Goal: Task Accomplishment & Management: Manage account settings

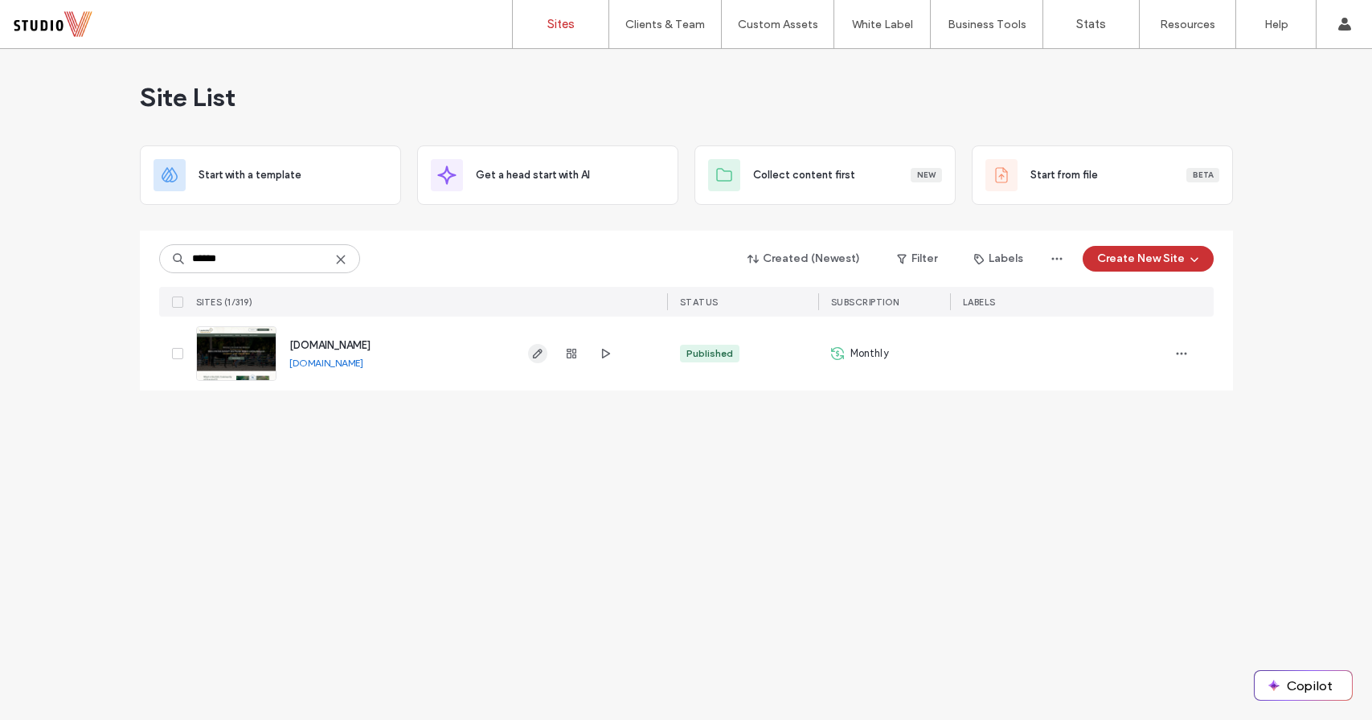
type input "******"
click at [531, 360] on span "button" at bounding box center [537, 353] width 19 height 19
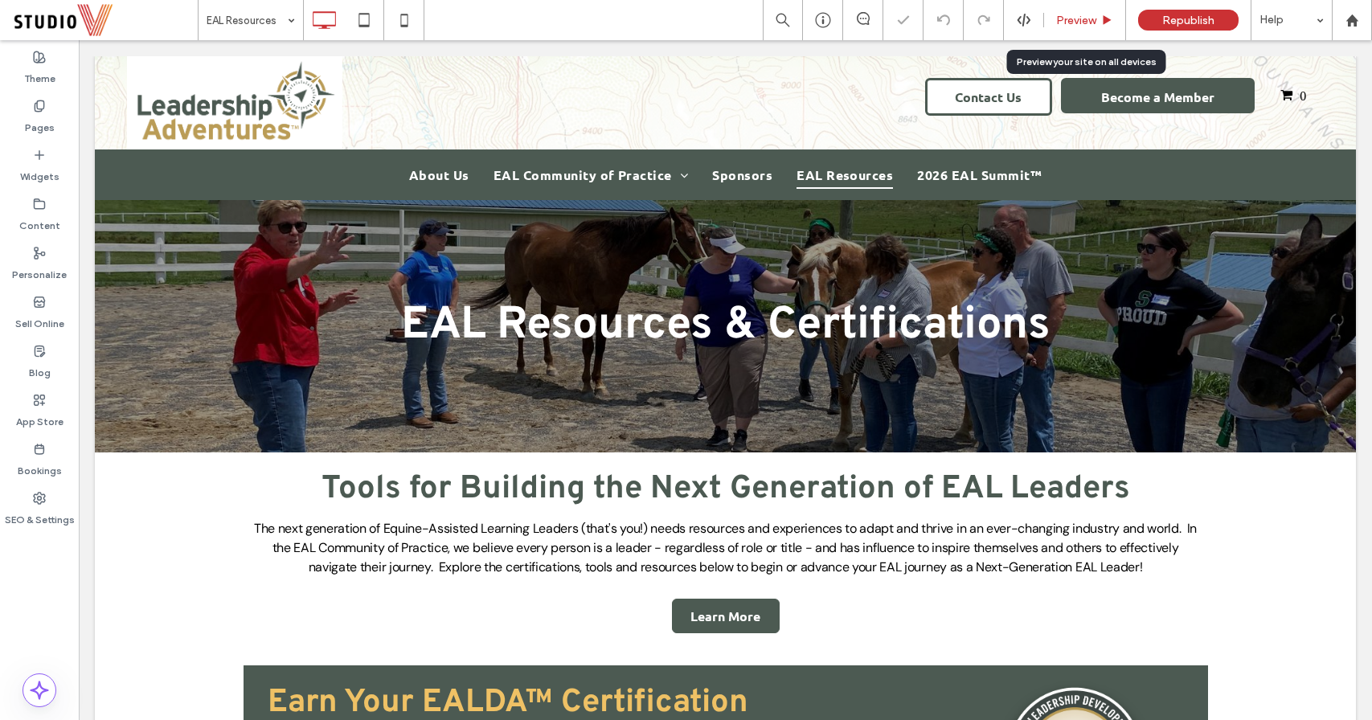
click at [1062, 19] on span "Preview" at bounding box center [1076, 21] width 40 height 14
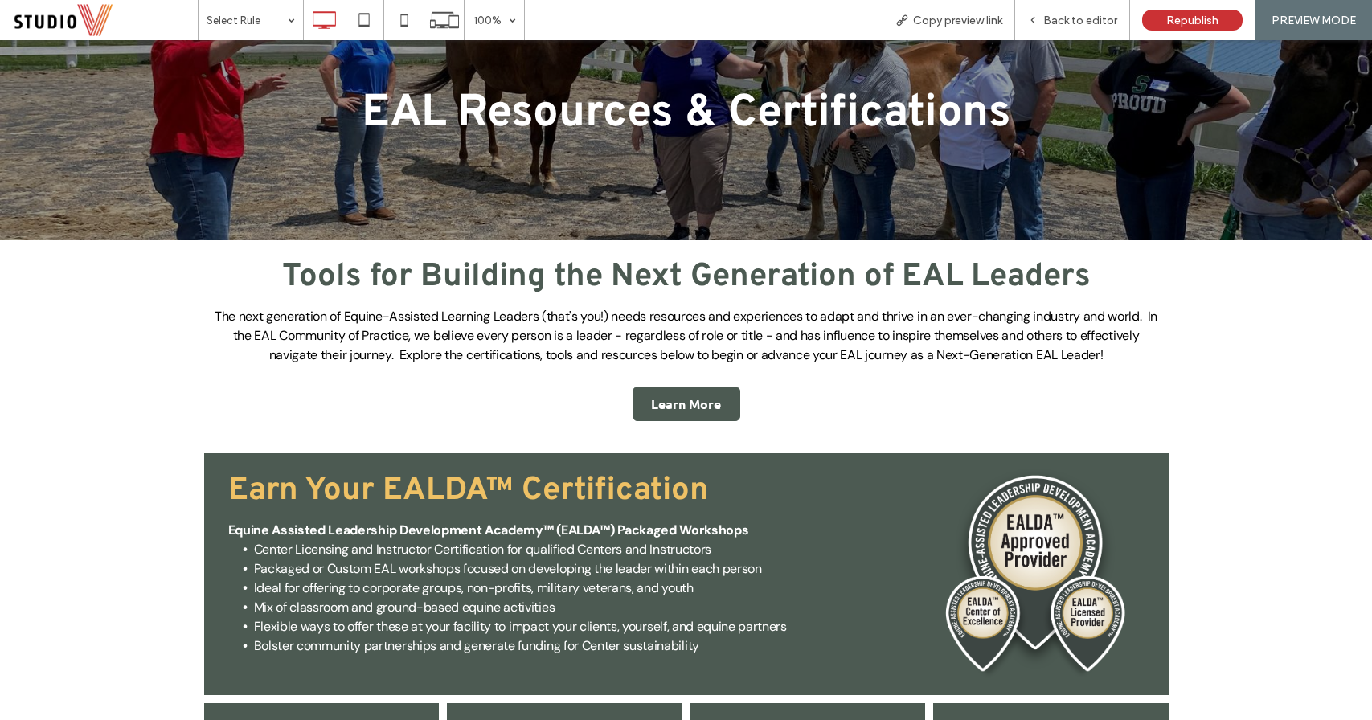
scroll to position [197, 0]
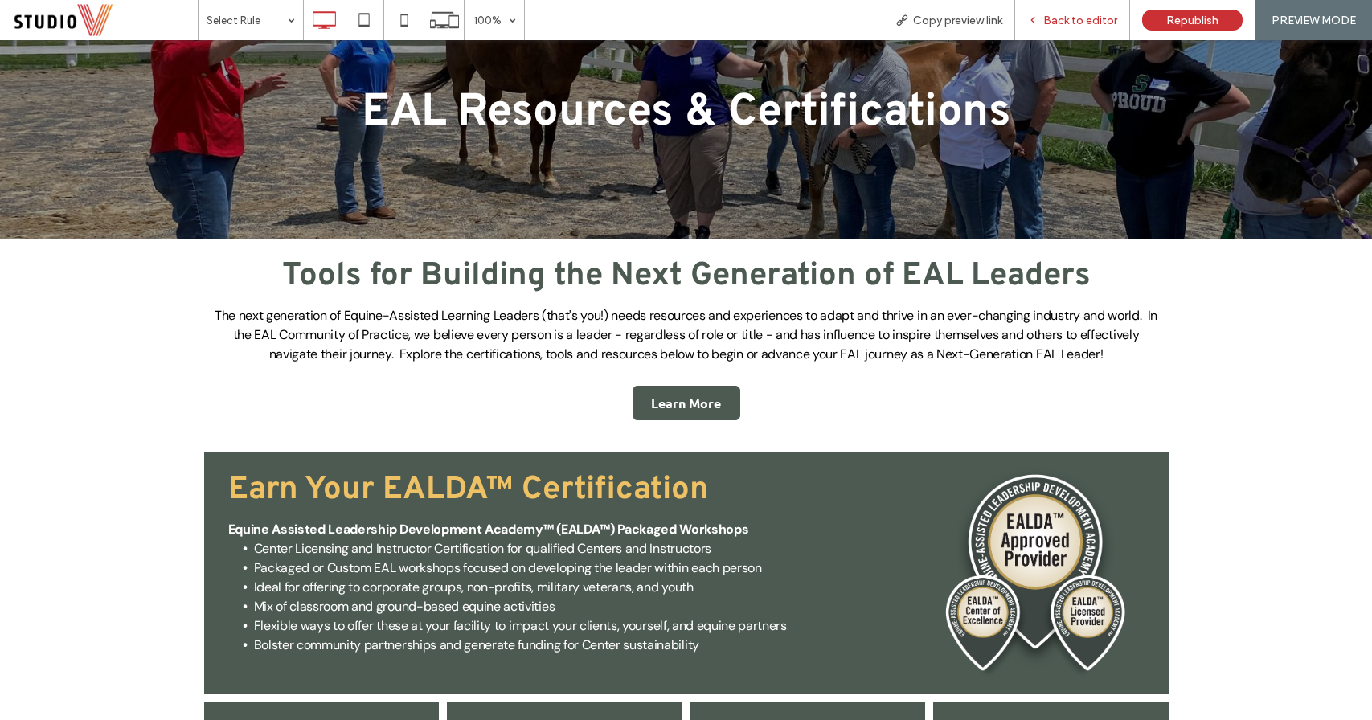
click at [1077, 27] on span "Back to editor" at bounding box center [1080, 21] width 74 height 14
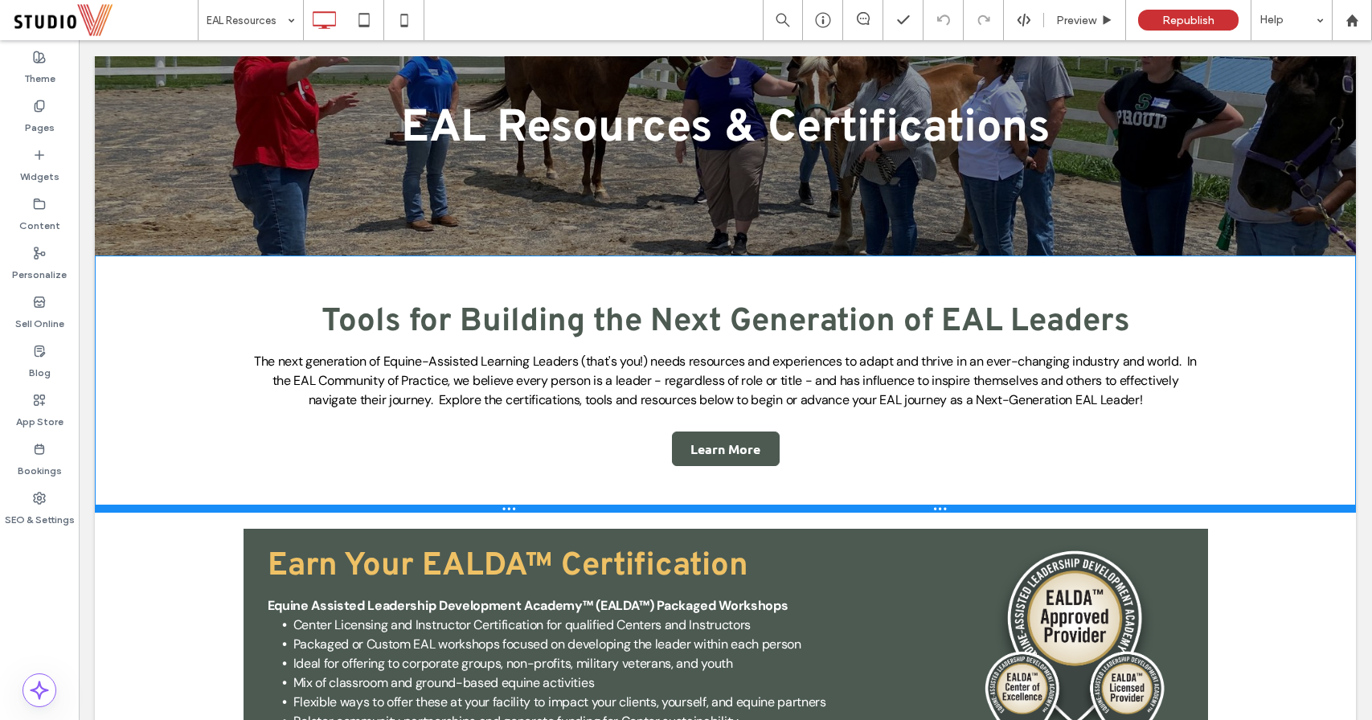
drag, startPoint x: 215, startPoint y: 449, endPoint x: 219, endPoint y: 510, distance: 61.2
click at [219, 510] on div at bounding box center [725, 509] width 1261 height 8
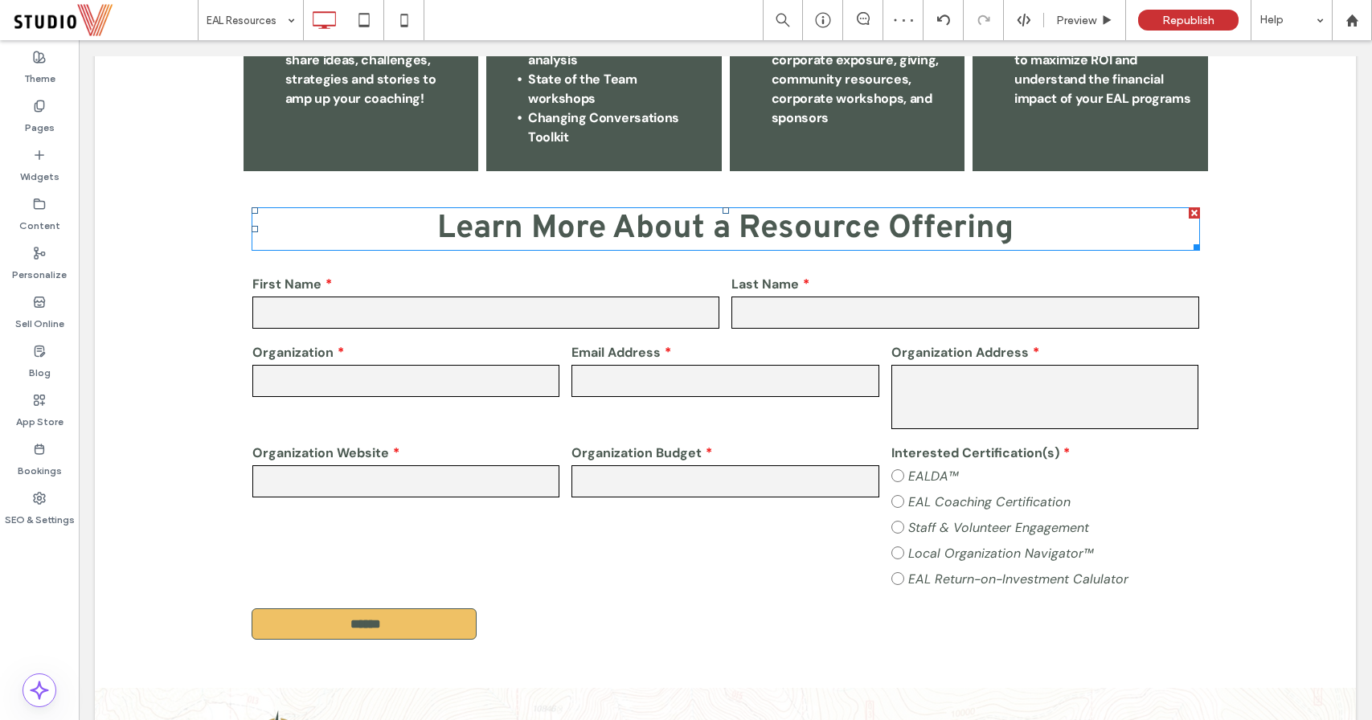
scroll to position [1130, 0]
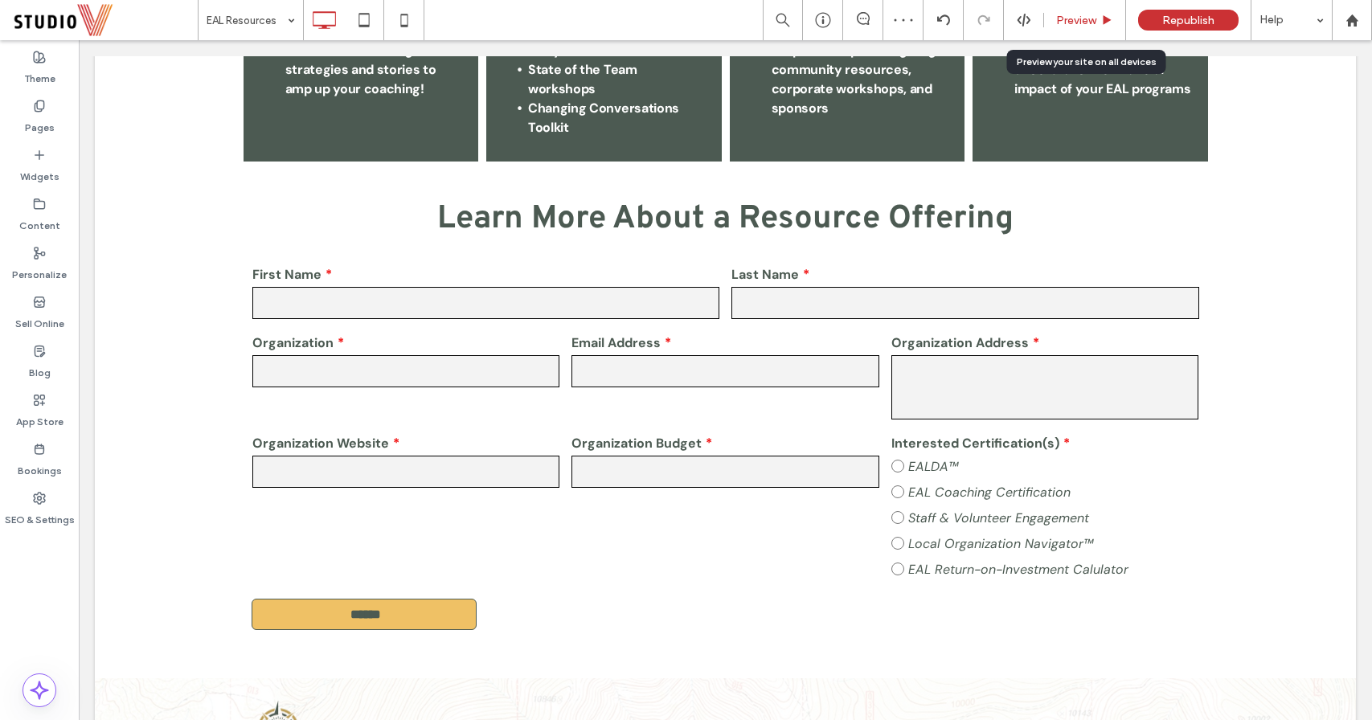
click at [1090, 21] on span "Preview" at bounding box center [1076, 21] width 40 height 14
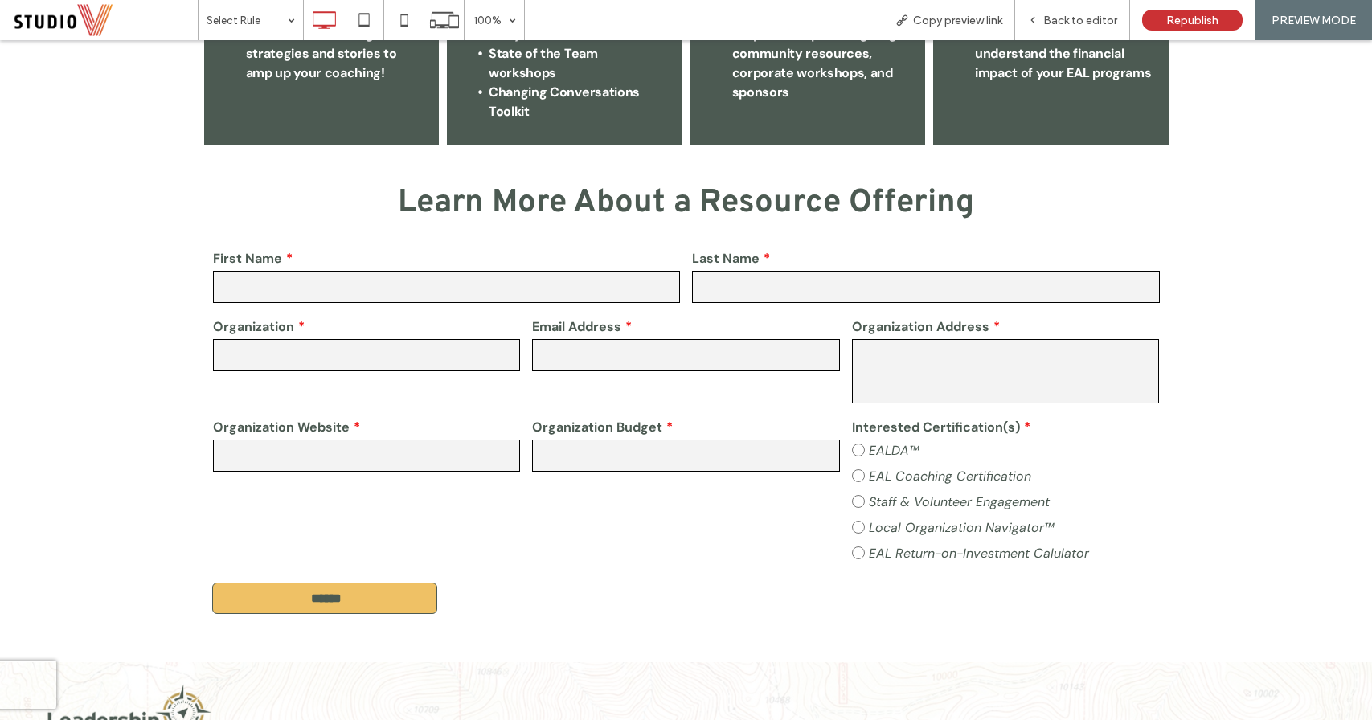
click at [432, 440] on input "text" at bounding box center [367, 456] width 308 height 32
type input "*****"
click at [570, 447] on input "text" at bounding box center [686, 456] width 308 height 32
type input "*****"
click at [857, 489] on label "Staff & Volunteer Engagement" at bounding box center [1006, 502] width 308 height 26
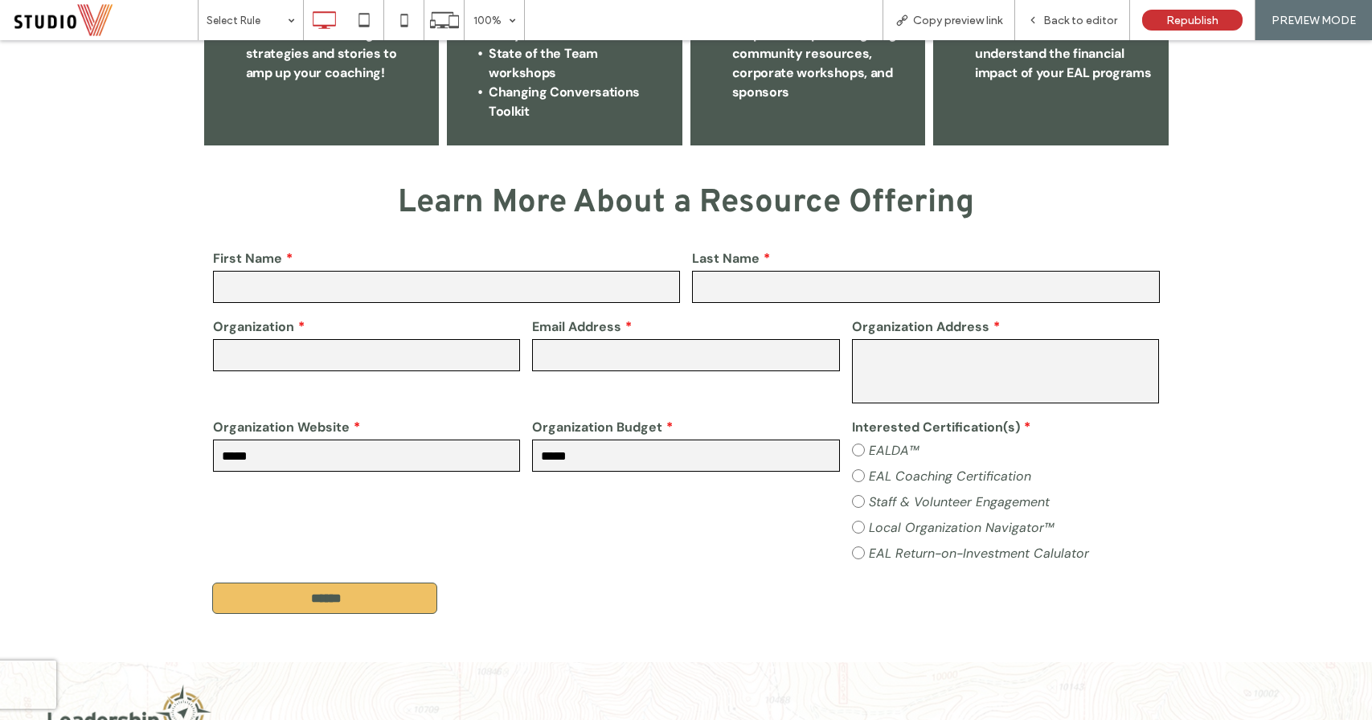
click at [857, 492] on label "Staff & Volunteer Engagement" at bounding box center [1006, 502] width 308 height 26
click at [882, 339] on textarea at bounding box center [1006, 371] width 308 height 64
type textarea "*****"
click at [767, 339] on input "email" at bounding box center [686, 355] width 308 height 32
type input "**"
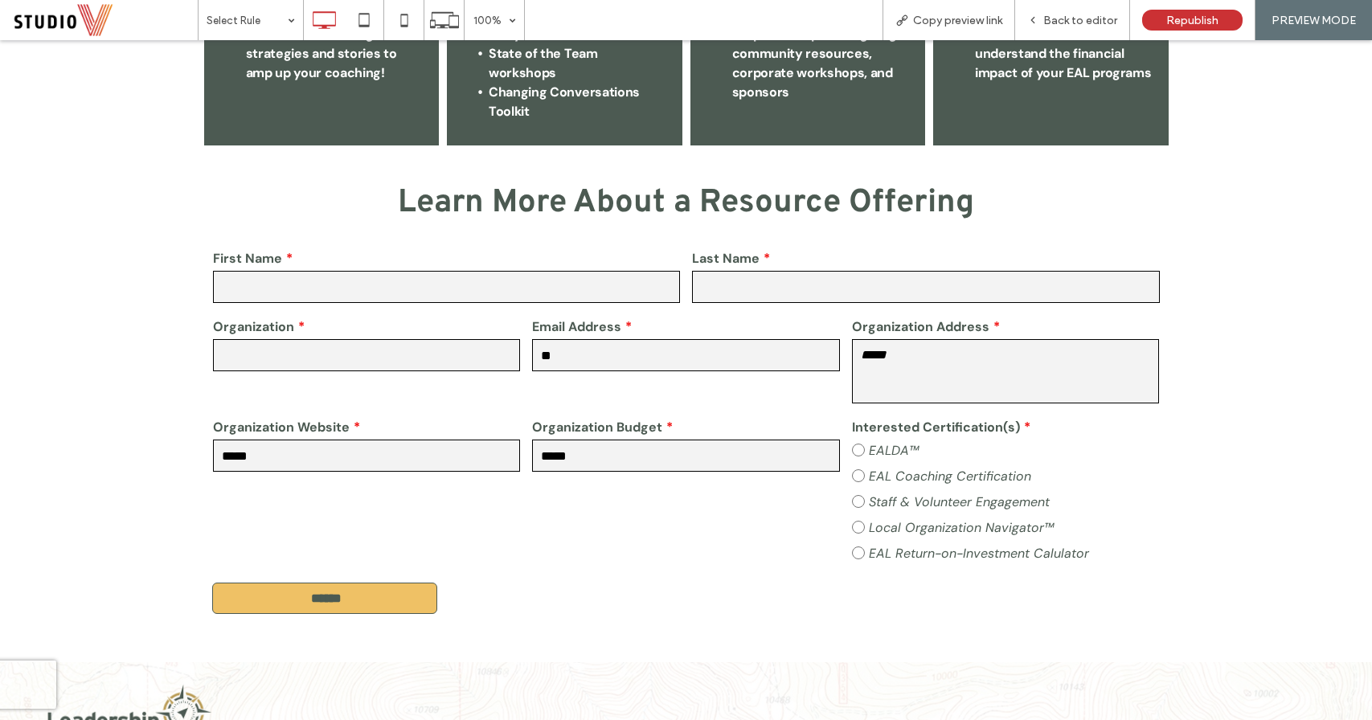
drag, startPoint x: 425, startPoint y: 337, endPoint x: 423, endPoint y: 295, distance: 42.6
click at [425, 339] on input "text" at bounding box center [367, 355] width 308 height 32
type input "*****"
click at [1073, 27] on div "Back to editor" at bounding box center [1072, 20] width 115 height 40
click at [1056, 12] on div "Back to editor" at bounding box center [1072, 20] width 115 height 40
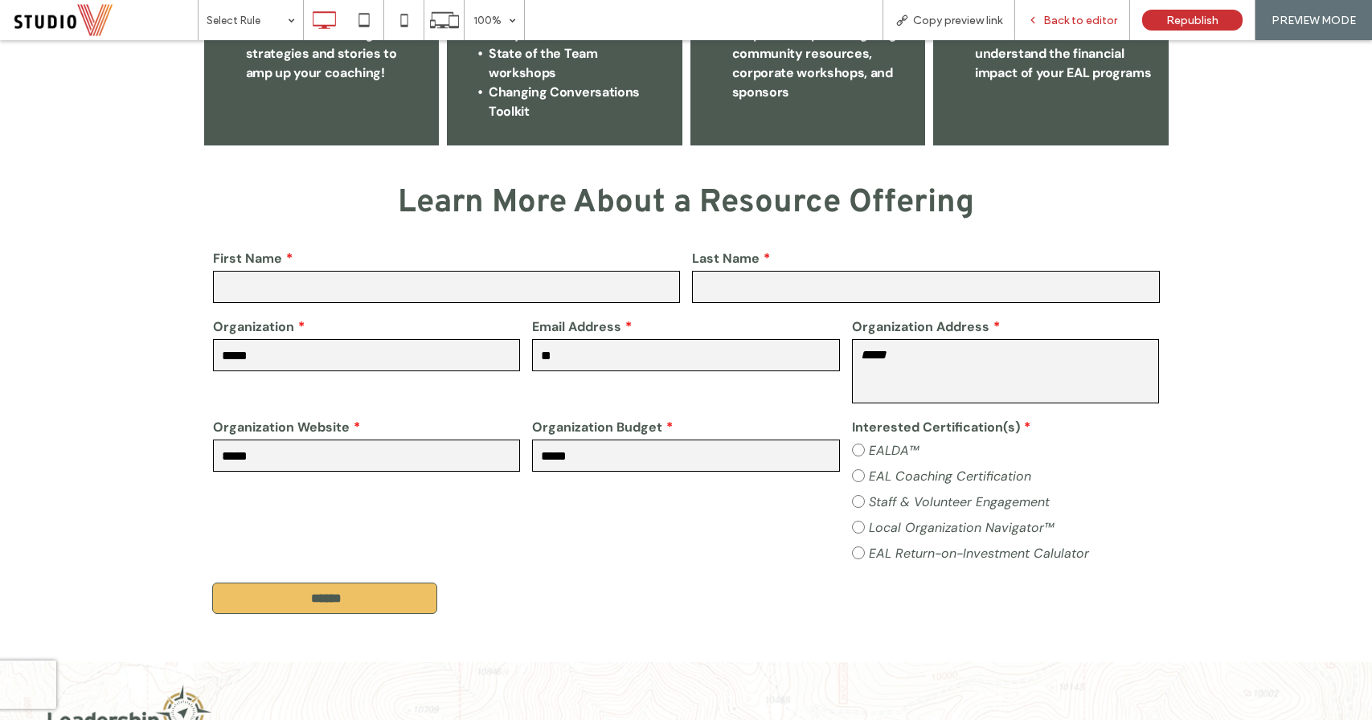
click at [1082, 19] on span "Back to editor" at bounding box center [1080, 21] width 74 height 14
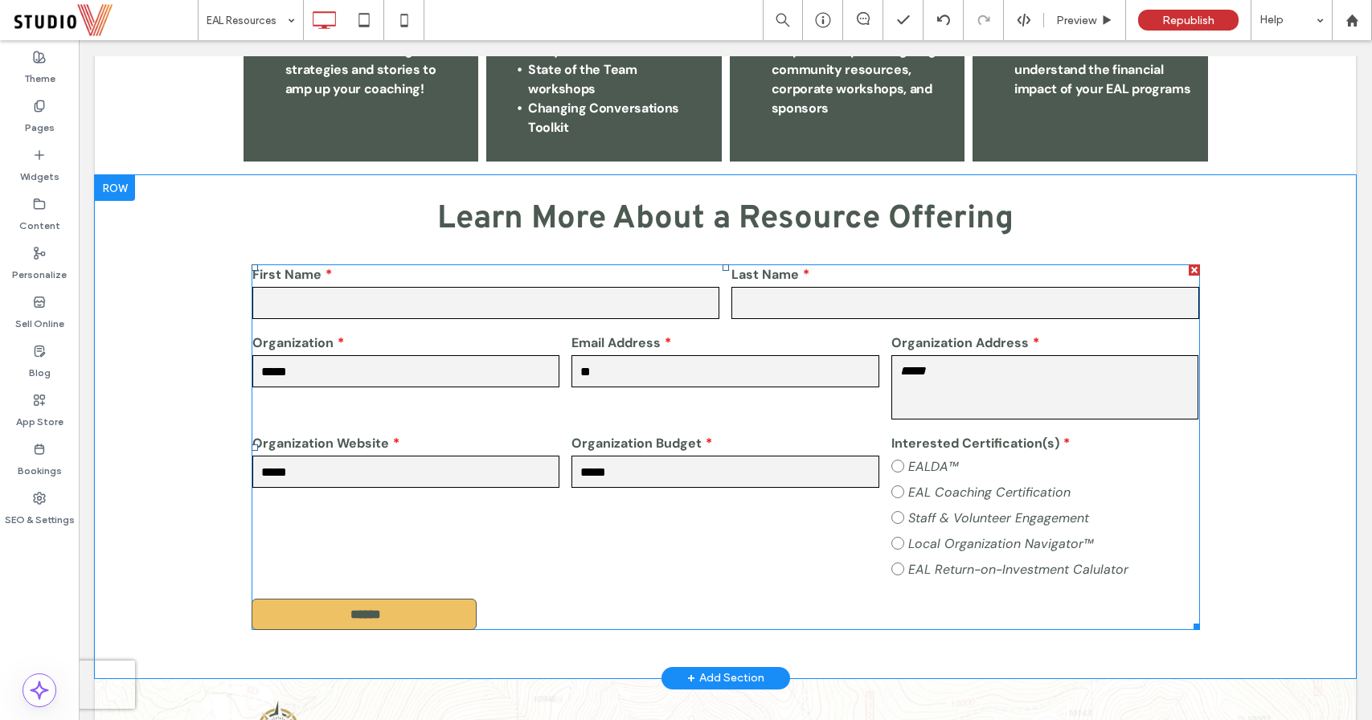
click at [1012, 561] on span "EAL Return-on-Investment Calulator" at bounding box center [1018, 569] width 220 height 17
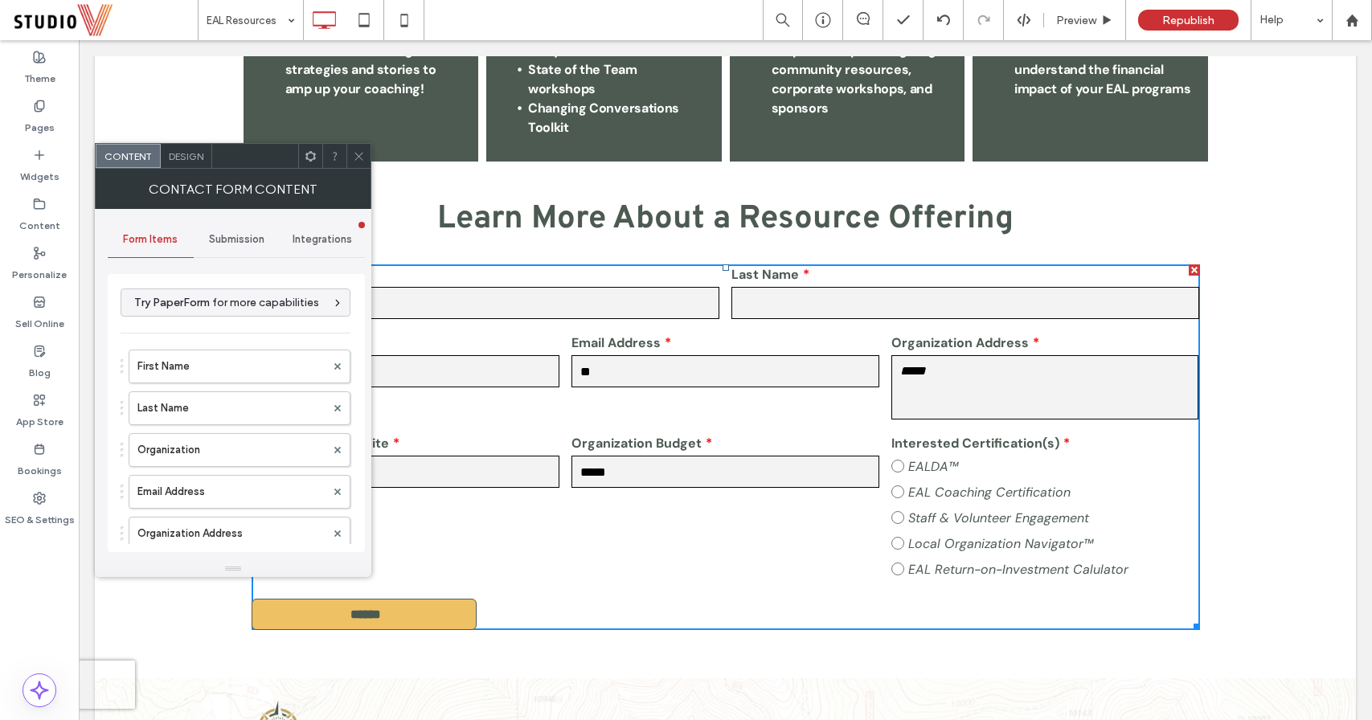
type input "******"
type input "**********"
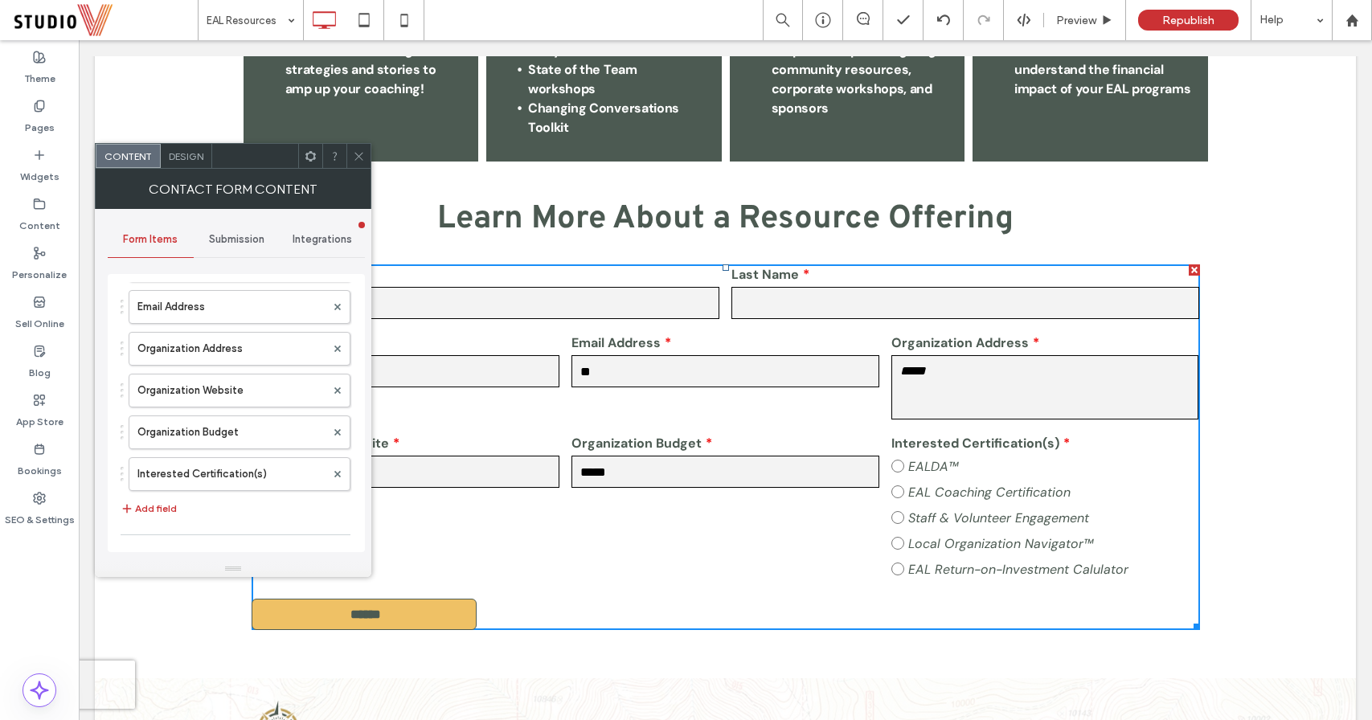
scroll to position [192, 0]
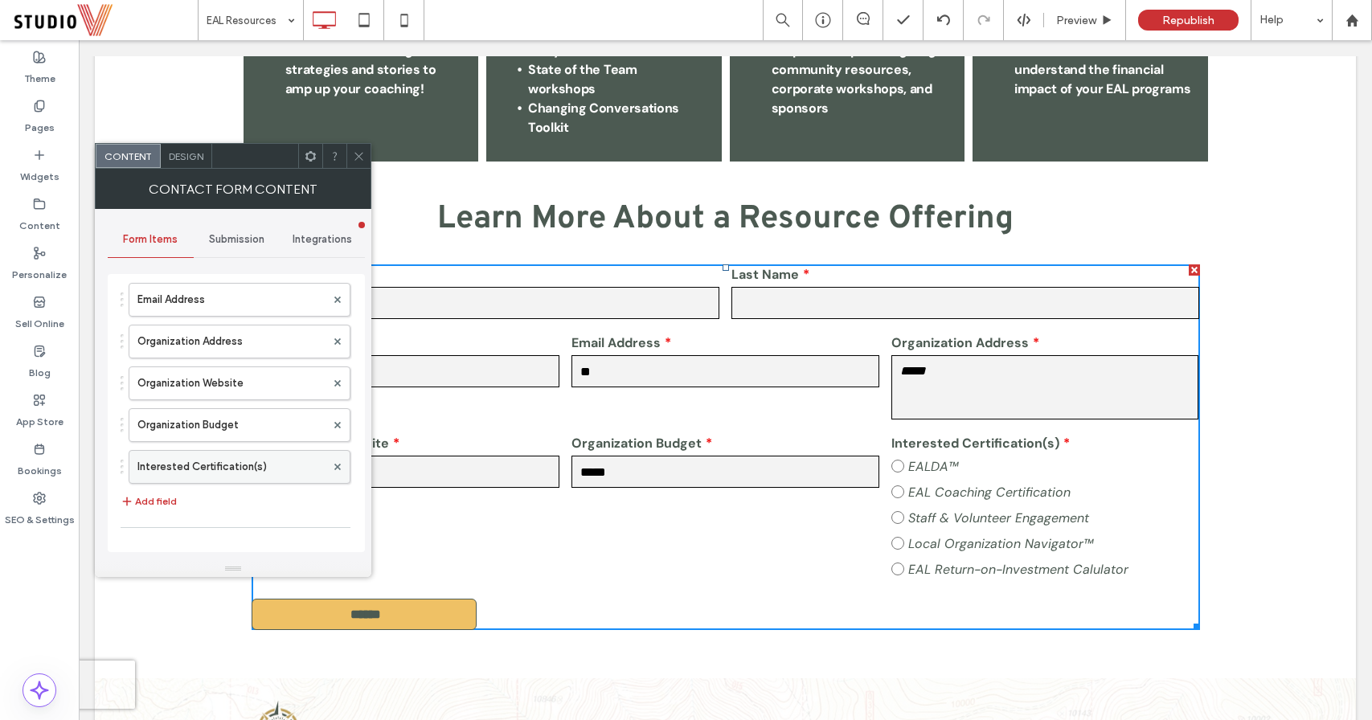
click at [220, 468] on label "Interested Certification(s)" at bounding box center [231, 467] width 188 height 32
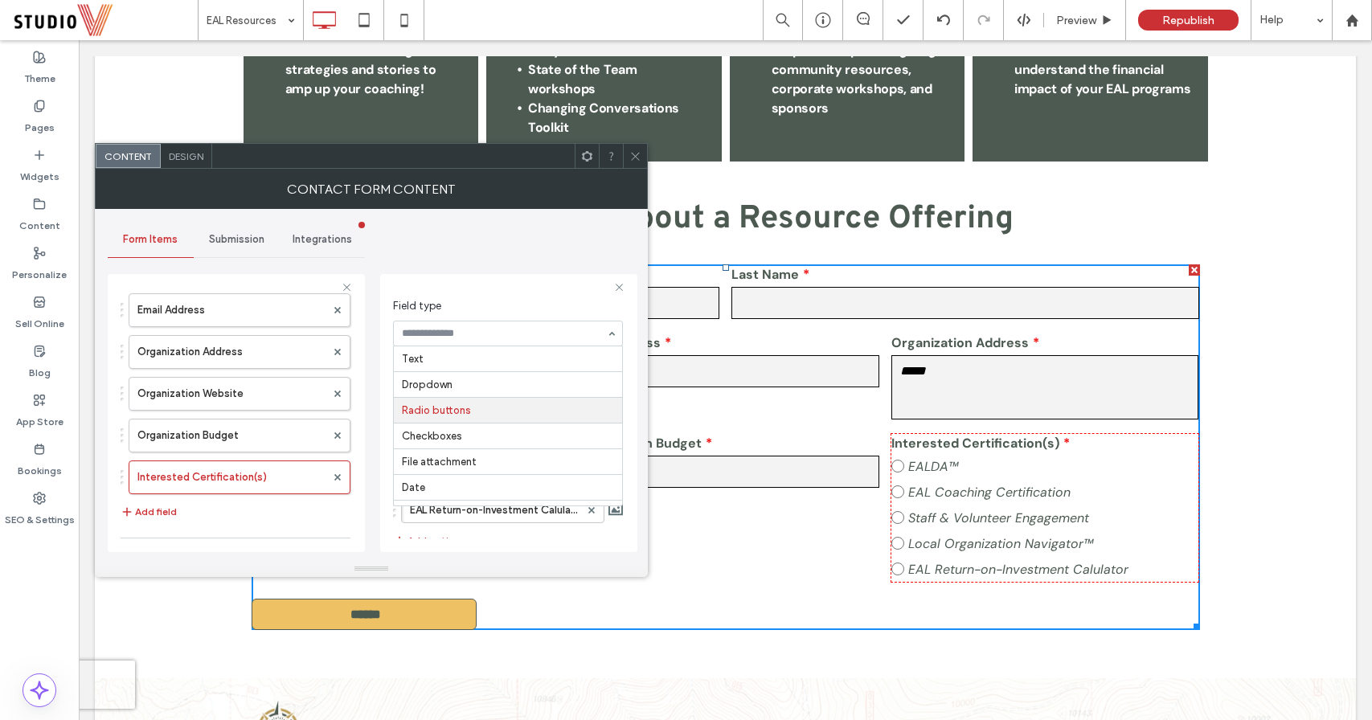
scroll to position [53, 0]
click at [636, 158] on icon at bounding box center [635, 156] width 12 height 12
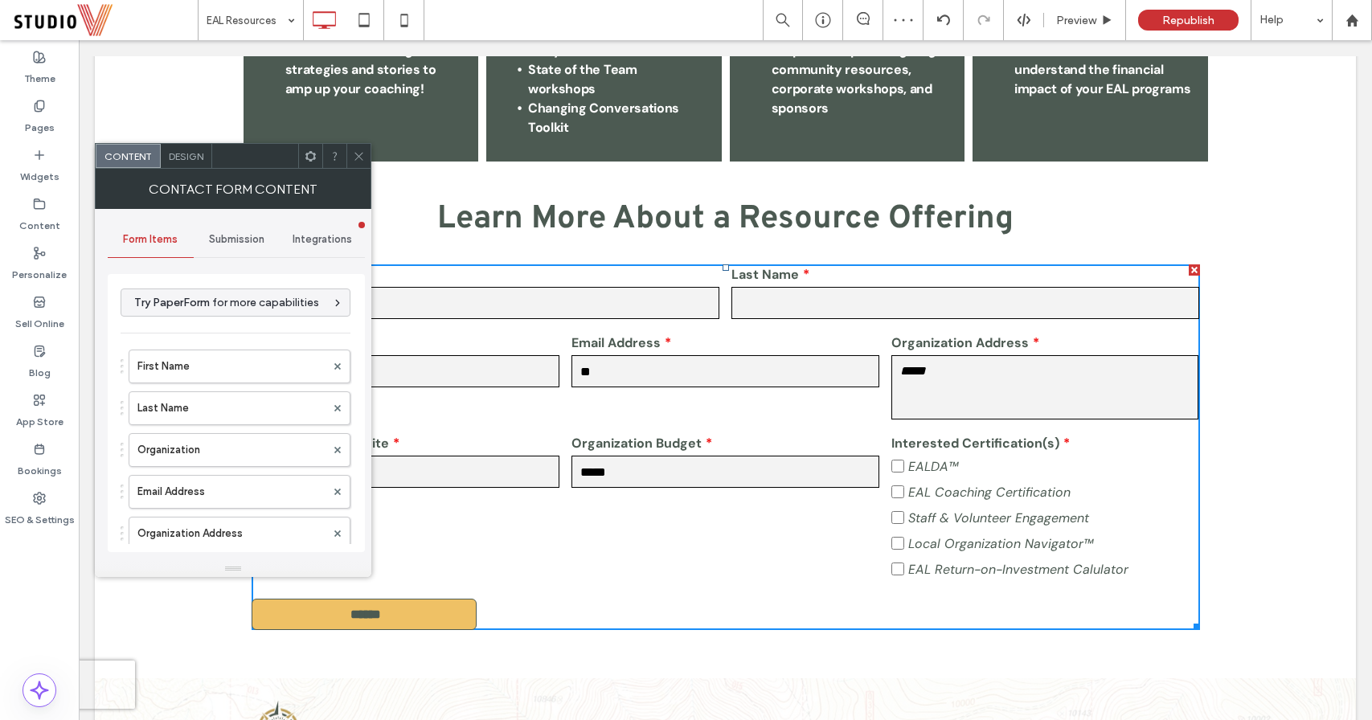
click at [898, 480] on label "EAL Coaching Certification" at bounding box center [1045, 492] width 308 height 26
click at [356, 153] on icon at bounding box center [359, 156] width 12 height 12
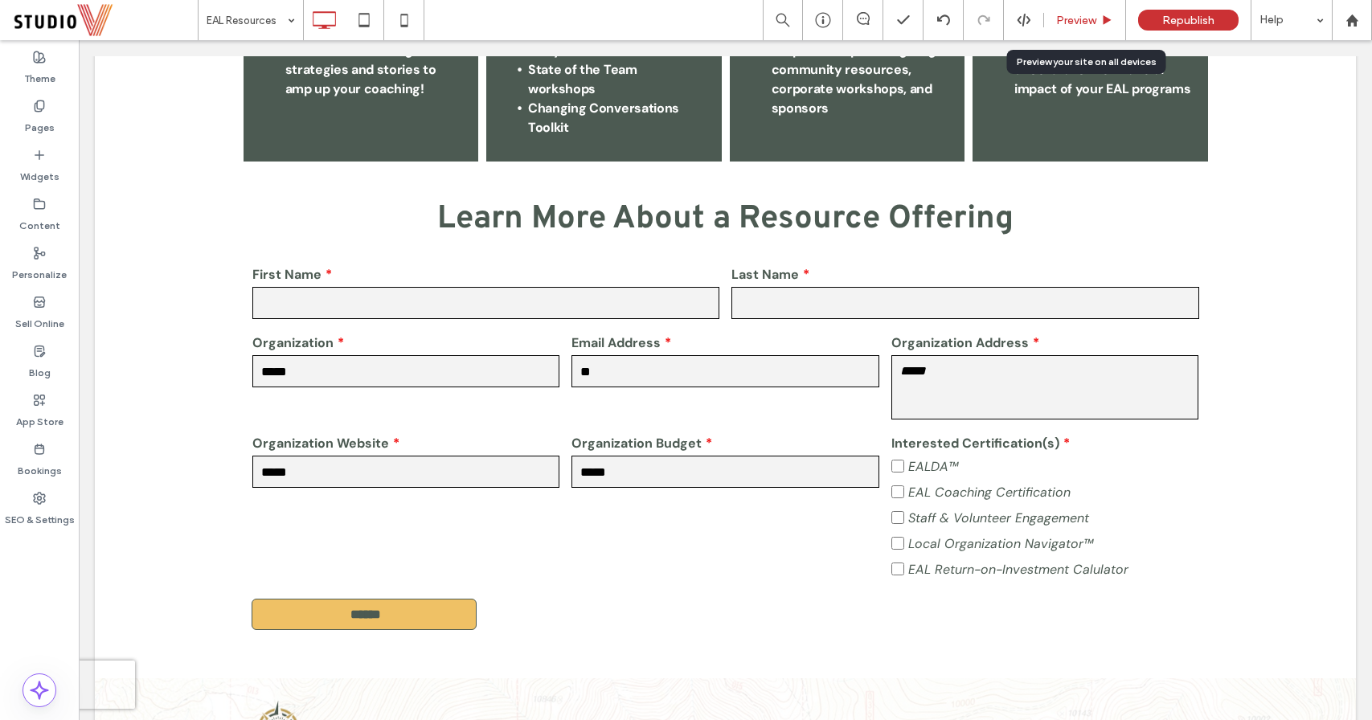
click at [1077, 21] on span "Preview" at bounding box center [1076, 21] width 40 height 14
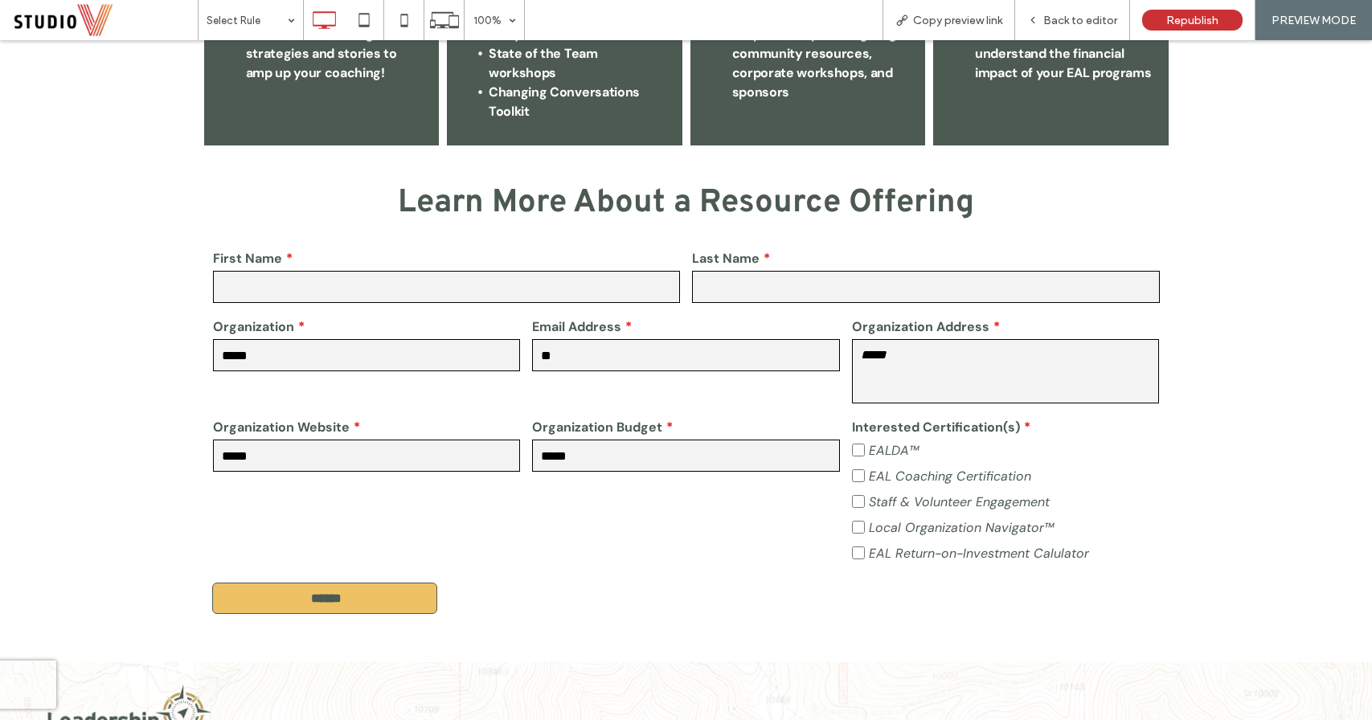
click at [852, 463] on label "EAL Coaching Certification" at bounding box center [1006, 476] width 308 height 26
click at [658, 500] on div "First Name Last Name Organization ***** Email Address ** Organization Address *…" at bounding box center [686, 408] width 960 height 330
click at [1078, 22] on span "Back to editor" at bounding box center [1080, 21] width 74 height 14
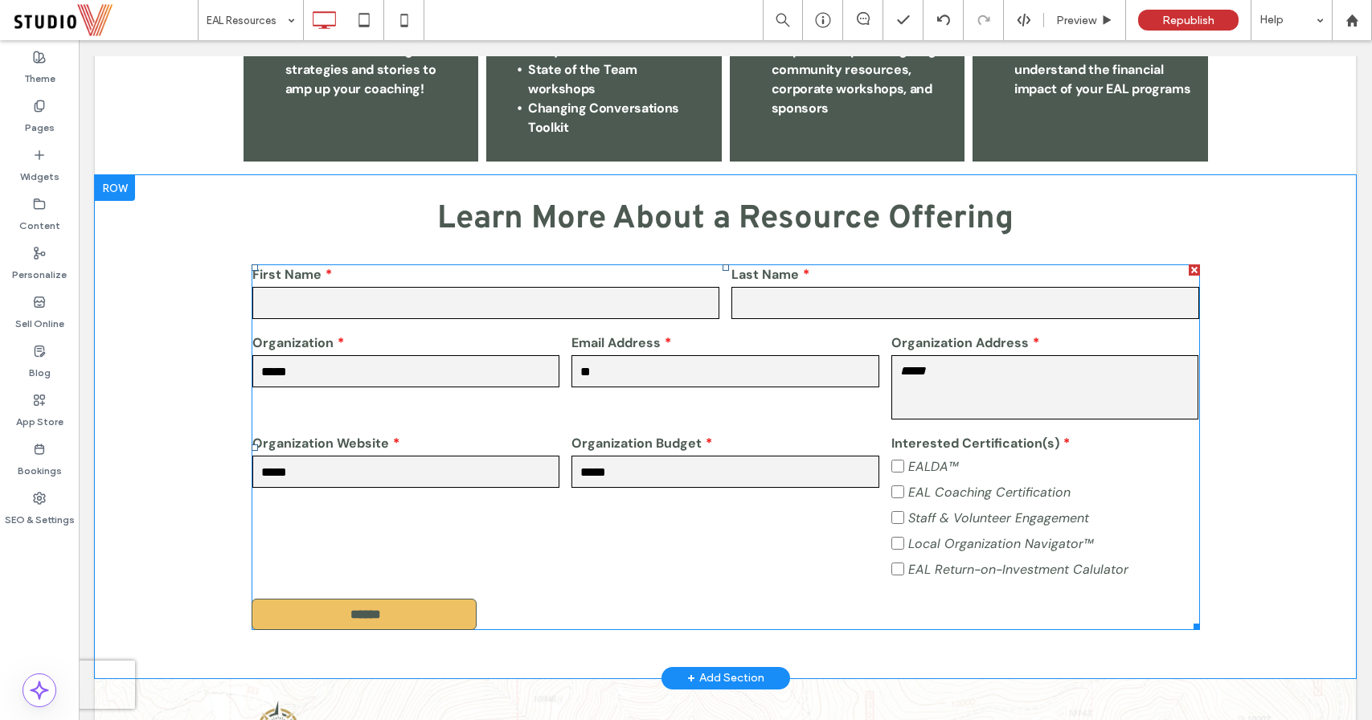
click at [621, 434] on label "Organization Budget" at bounding box center [725, 443] width 308 height 19
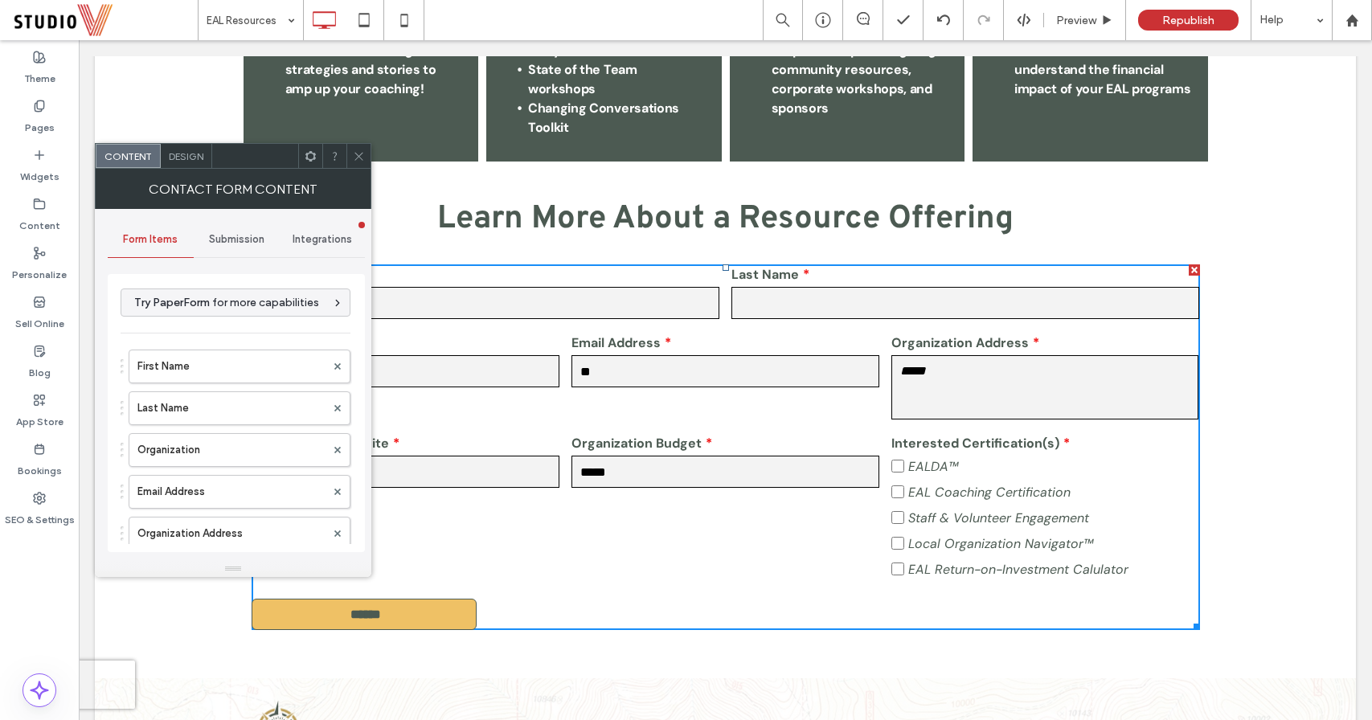
click at [232, 236] on span "Submission" at bounding box center [236, 239] width 55 height 13
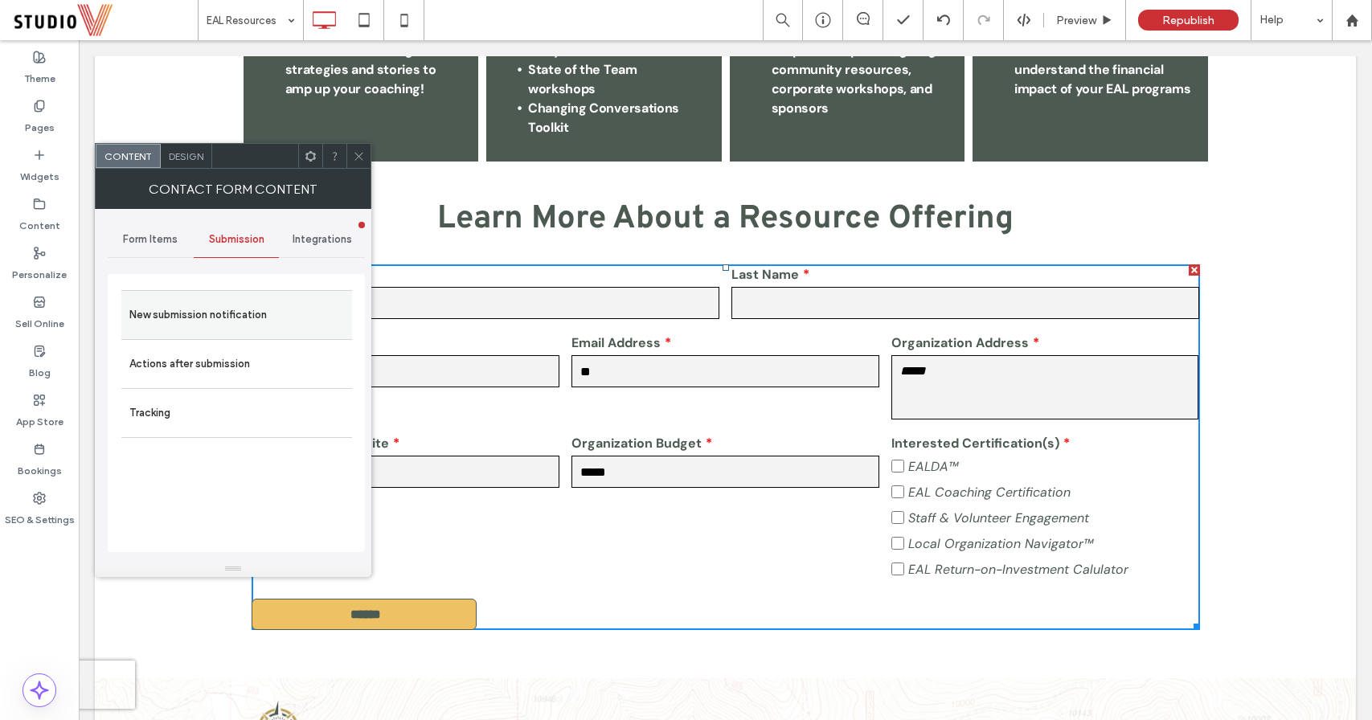
click at [311, 309] on label "New submission notification" at bounding box center [236, 315] width 215 height 32
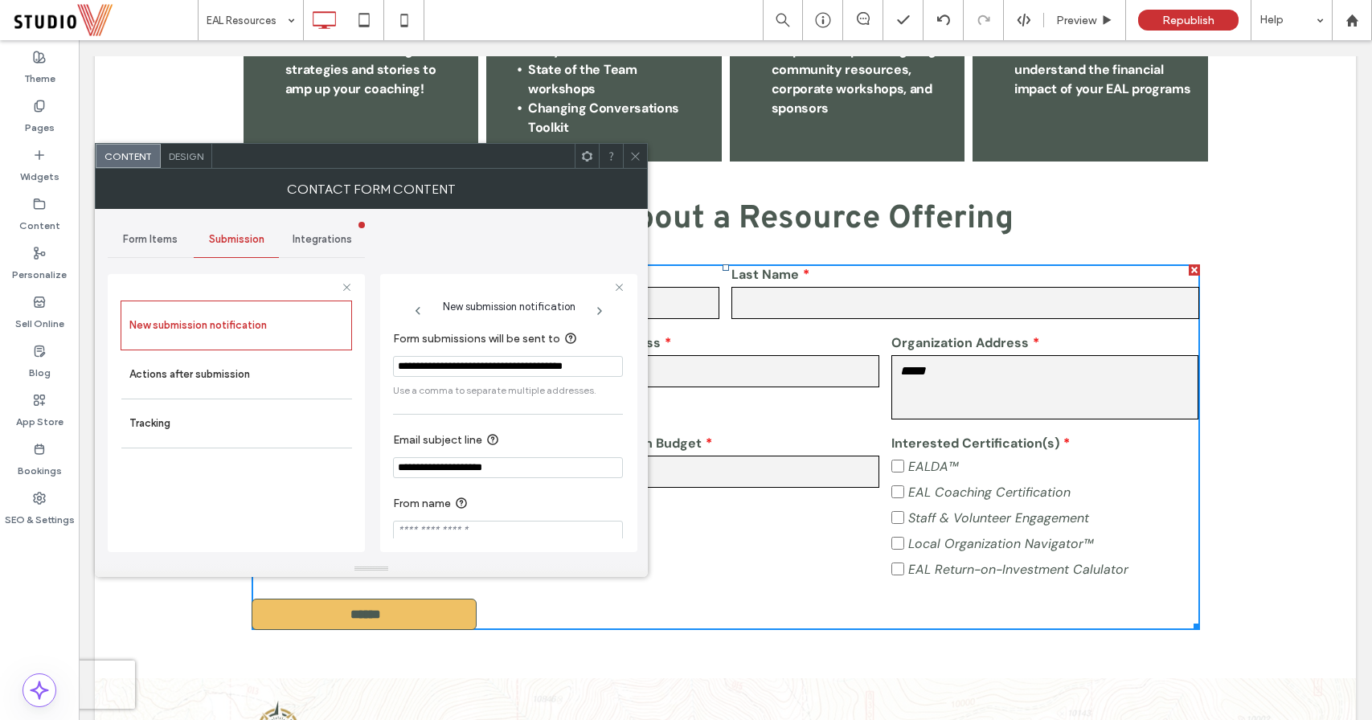
click at [438, 463] on input "**********" at bounding box center [508, 467] width 230 height 21
click at [636, 158] on icon at bounding box center [635, 156] width 12 height 12
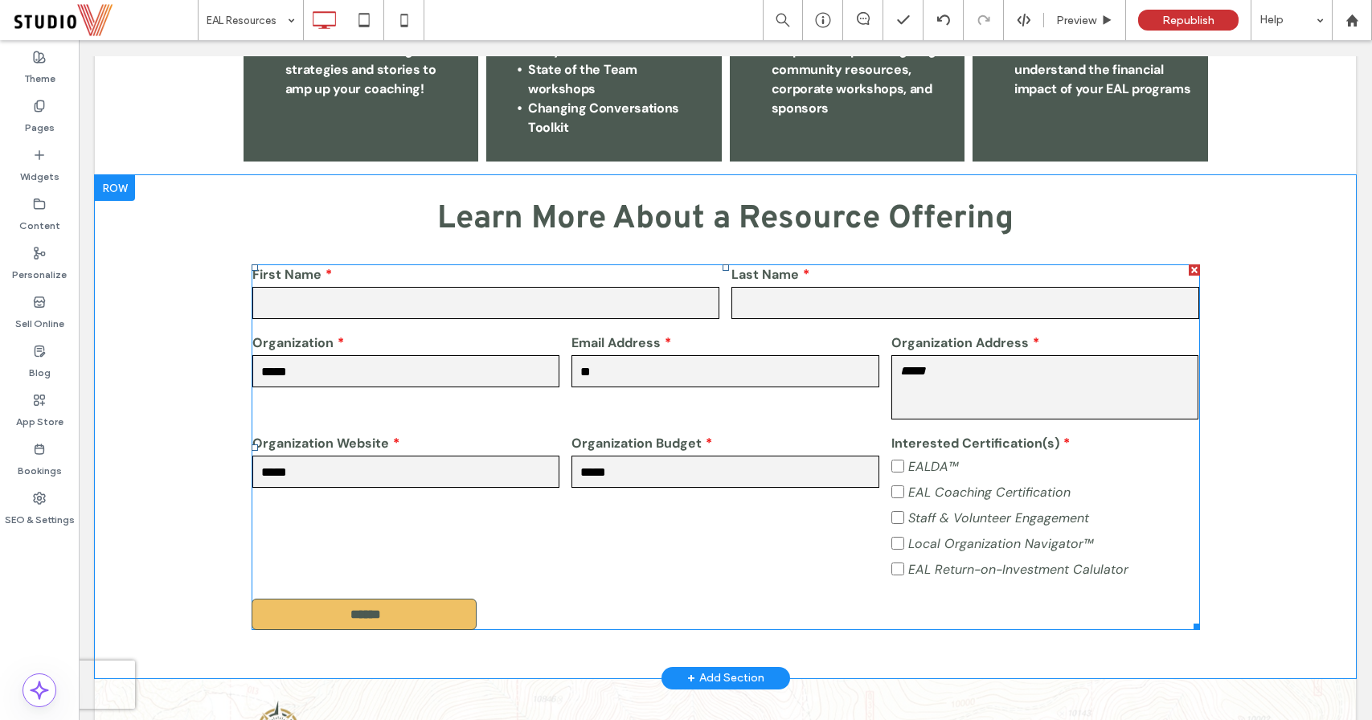
click at [821, 517] on div "First Name Last Name Organization ***** Email Address ** Organization Address *…" at bounding box center [725, 424] width 960 height 330
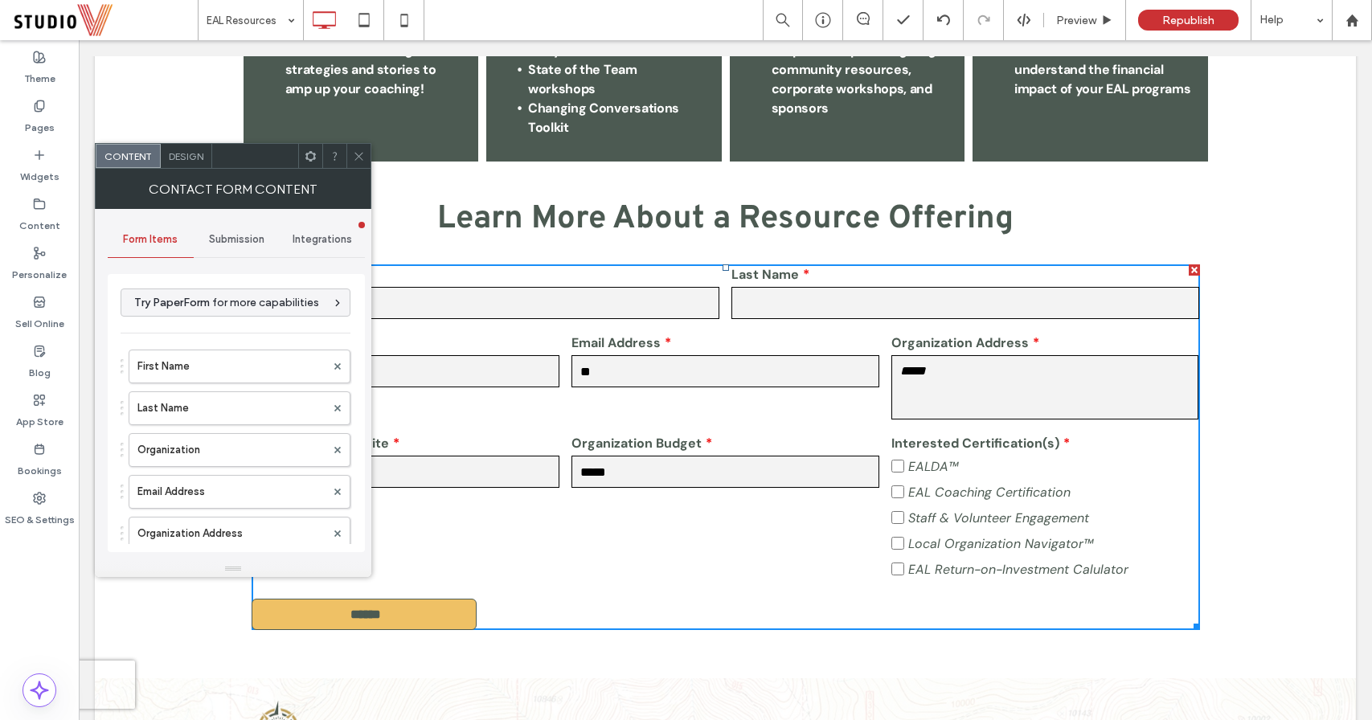
click at [232, 233] on span "Submission" at bounding box center [236, 239] width 55 height 13
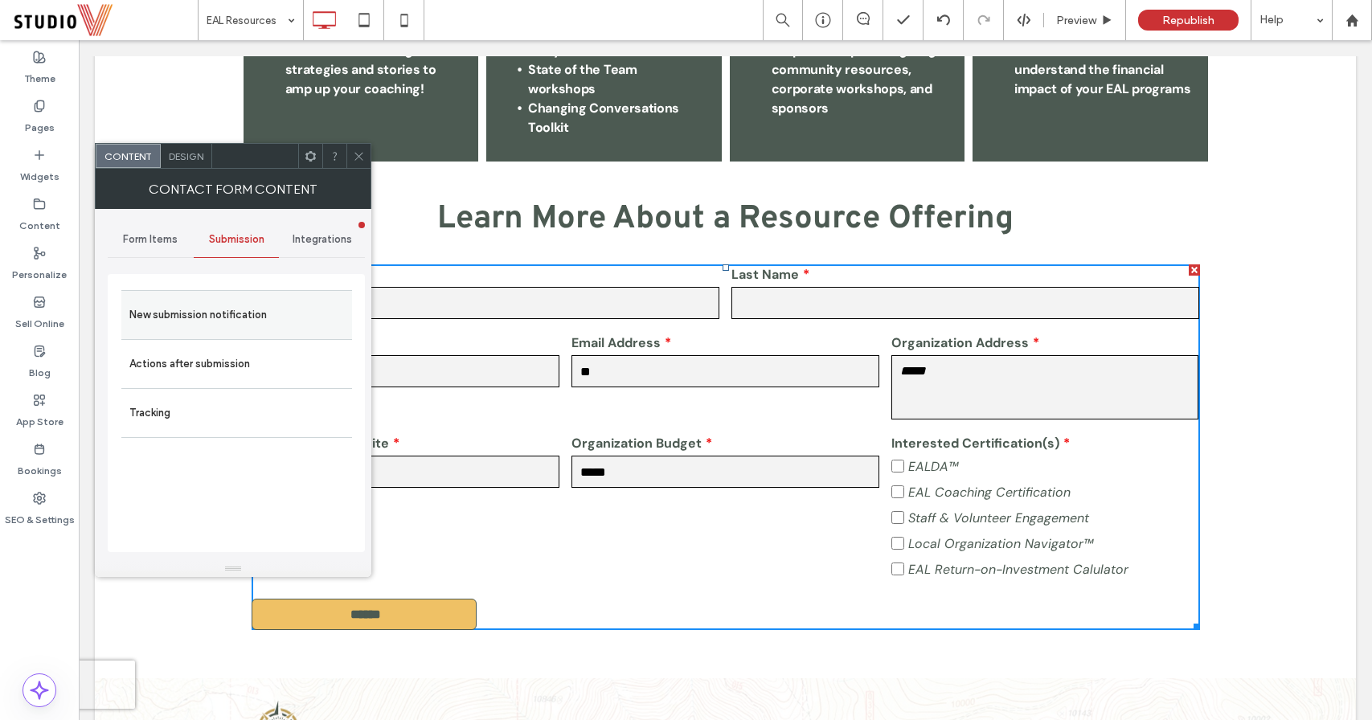
click at [203, 305] on label "New submission notification" at bounding box center [236, 315] width 215 height 32
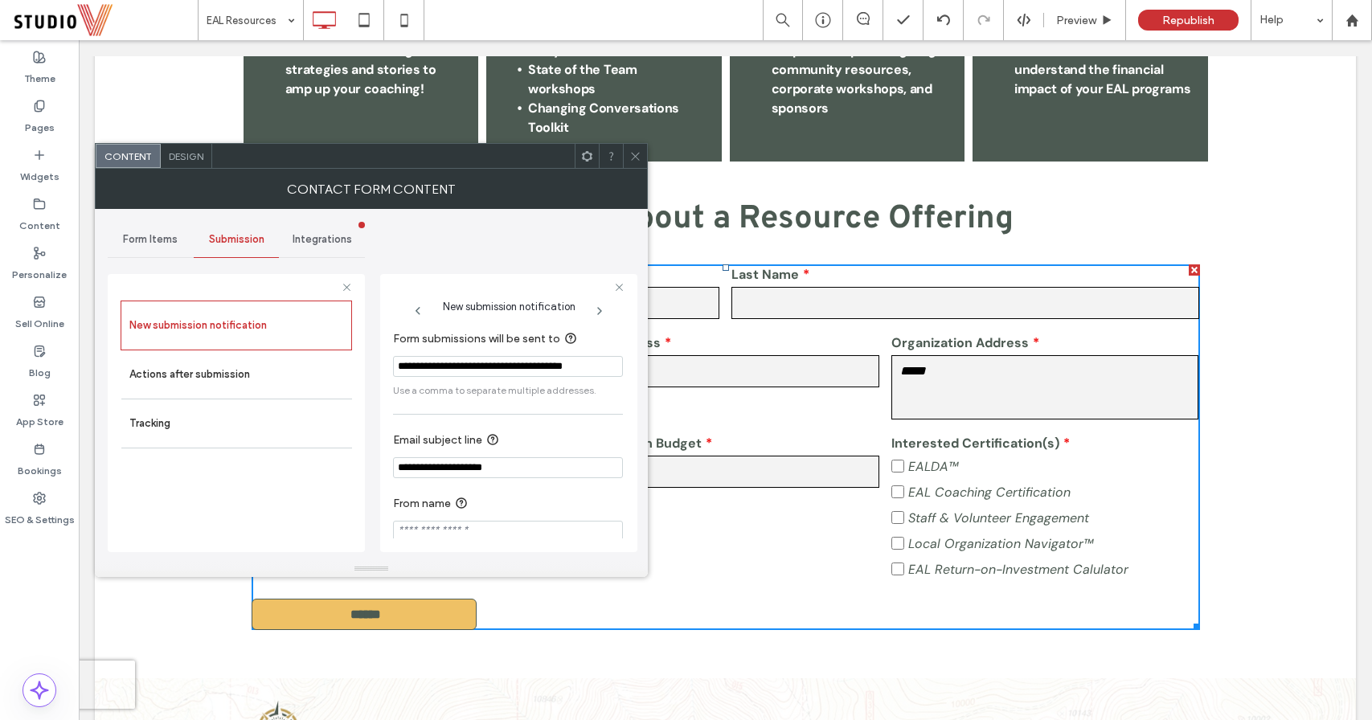
scroll to position [16, 0]
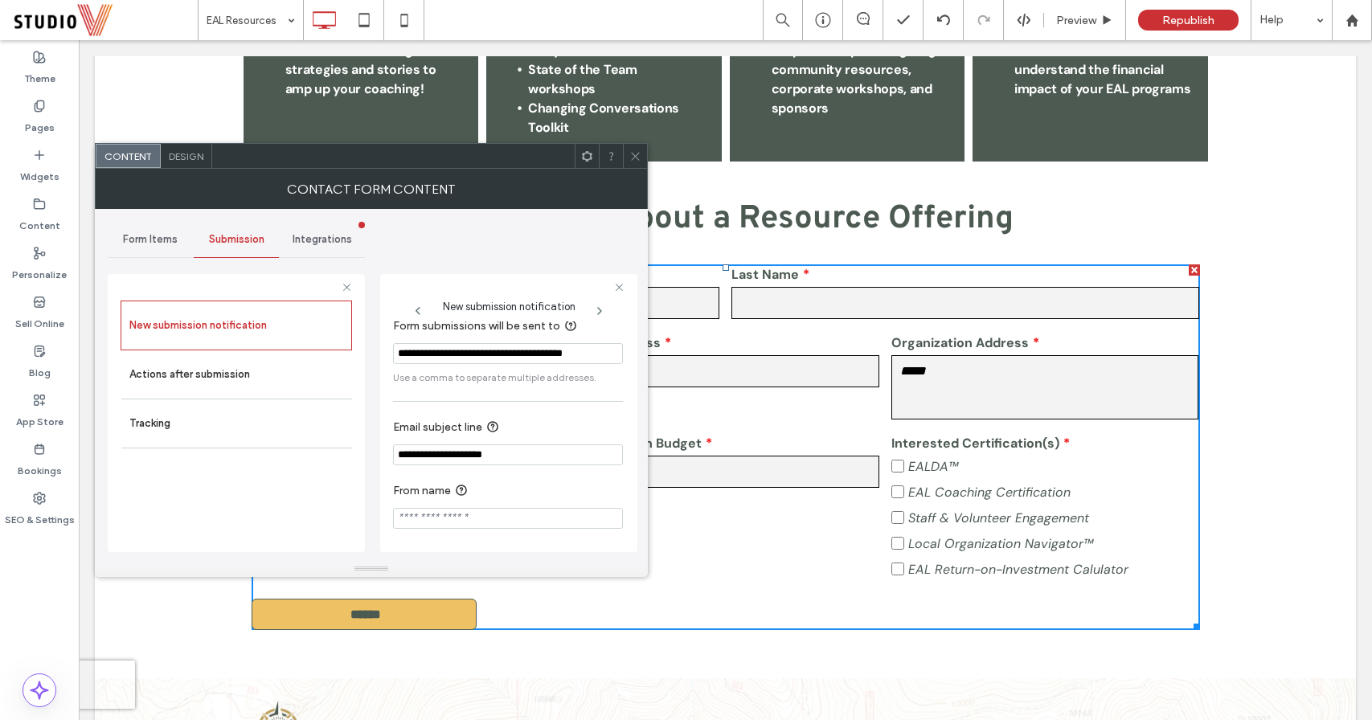
click at [398, 453] on input "**********" at bounding box center [508, 454] width 230 height 21
drag, startPoint x: 439, startPoint y: 452, endPoint x: 356, endPoint y: 452, distance: 82.8
click at [360, 452] on div "**********" at bounding box center [236, 410] width 257 height 299
type input "**********"
click at [640, 157] on icon at bounding box center [635, 156] width 12 height 12
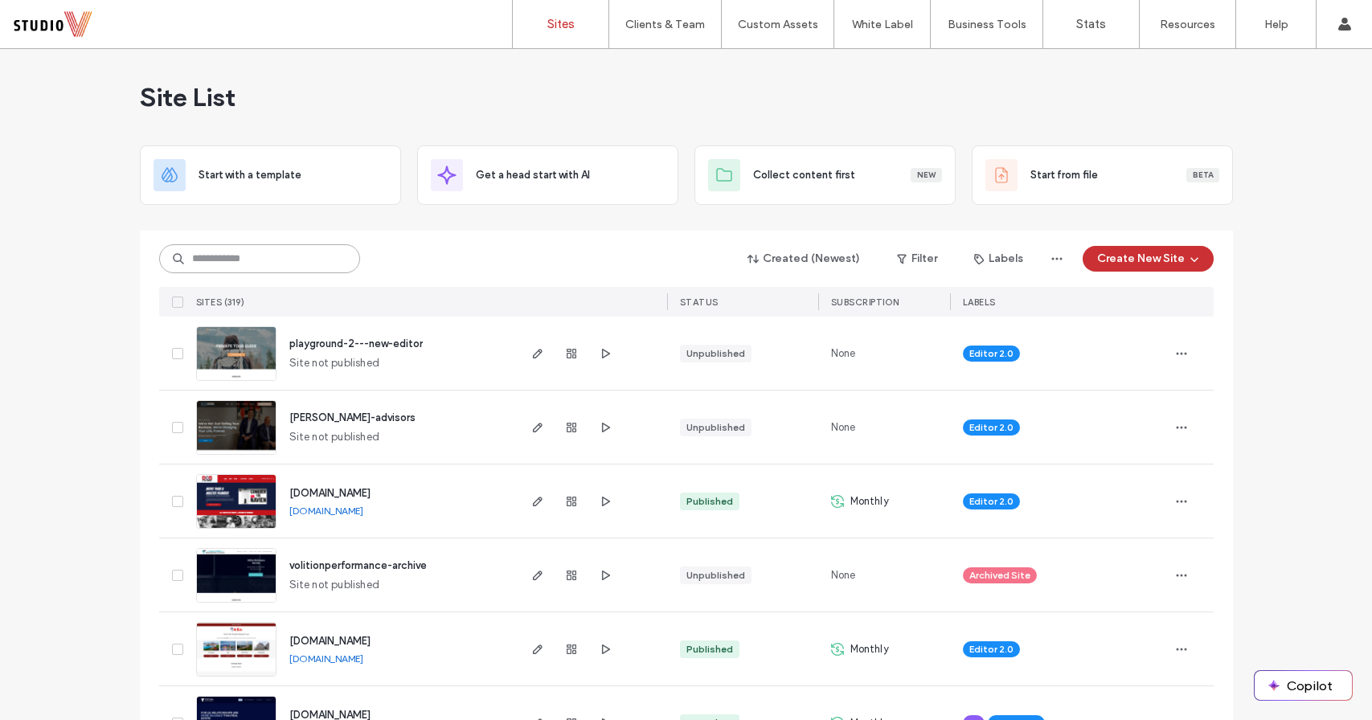
click at [219, 262] on input at bounding box center [259, 258] width 201 height 29
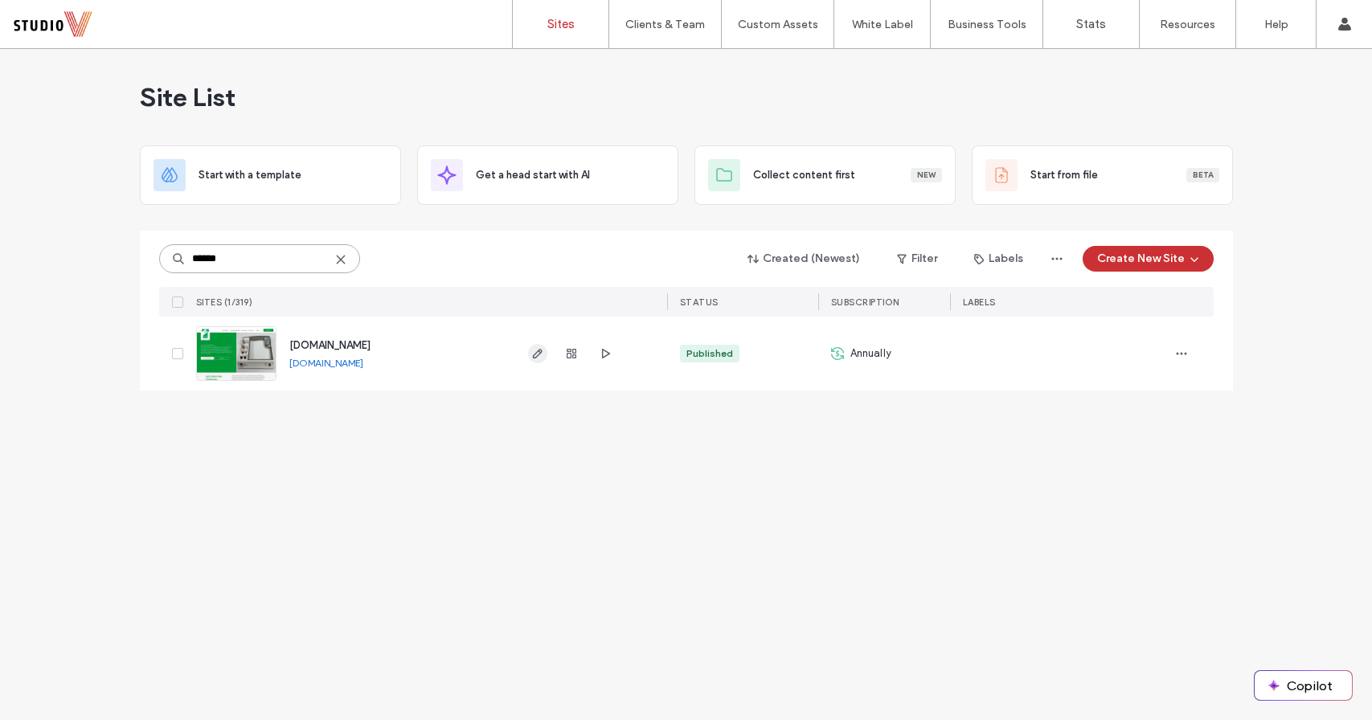
type input "******"
click at [529, 359] on span "button" at bounding box center [537, 353] width 19 height 19
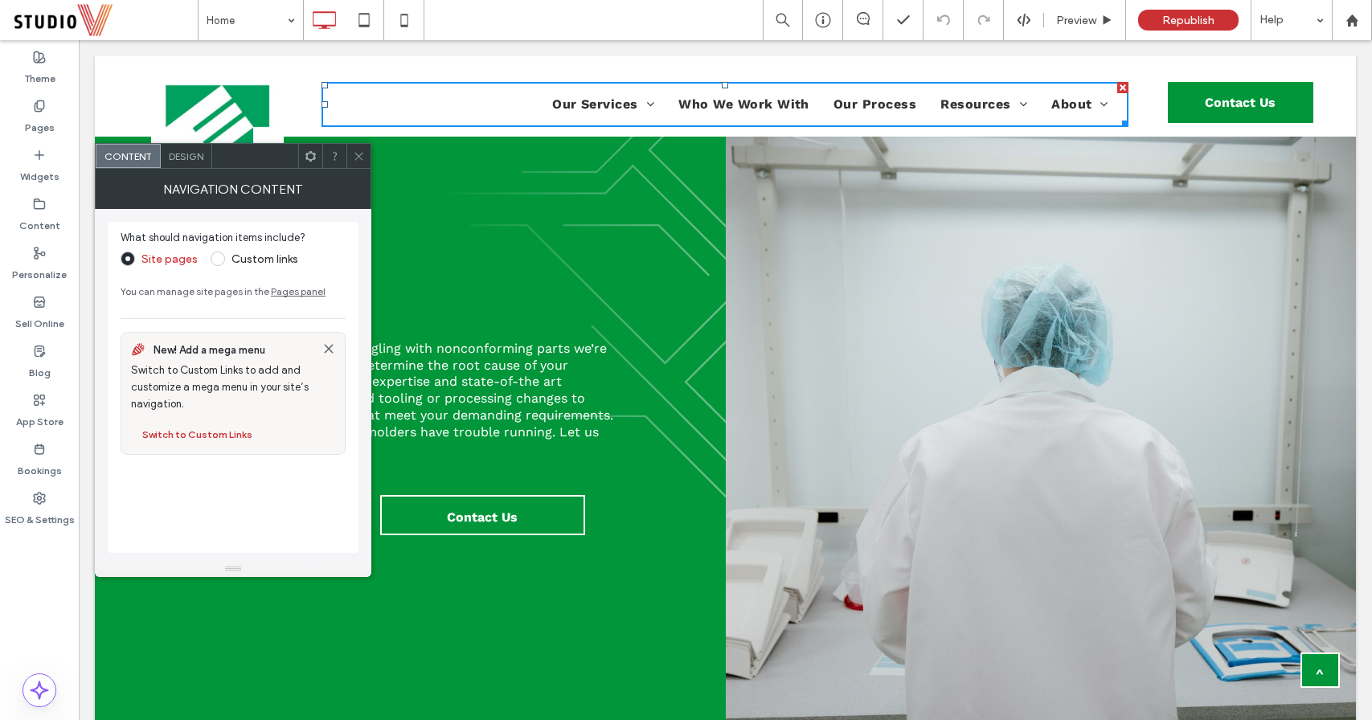
click at [357, 159] on icon at bounding box center [359, 156] width 12 height 12
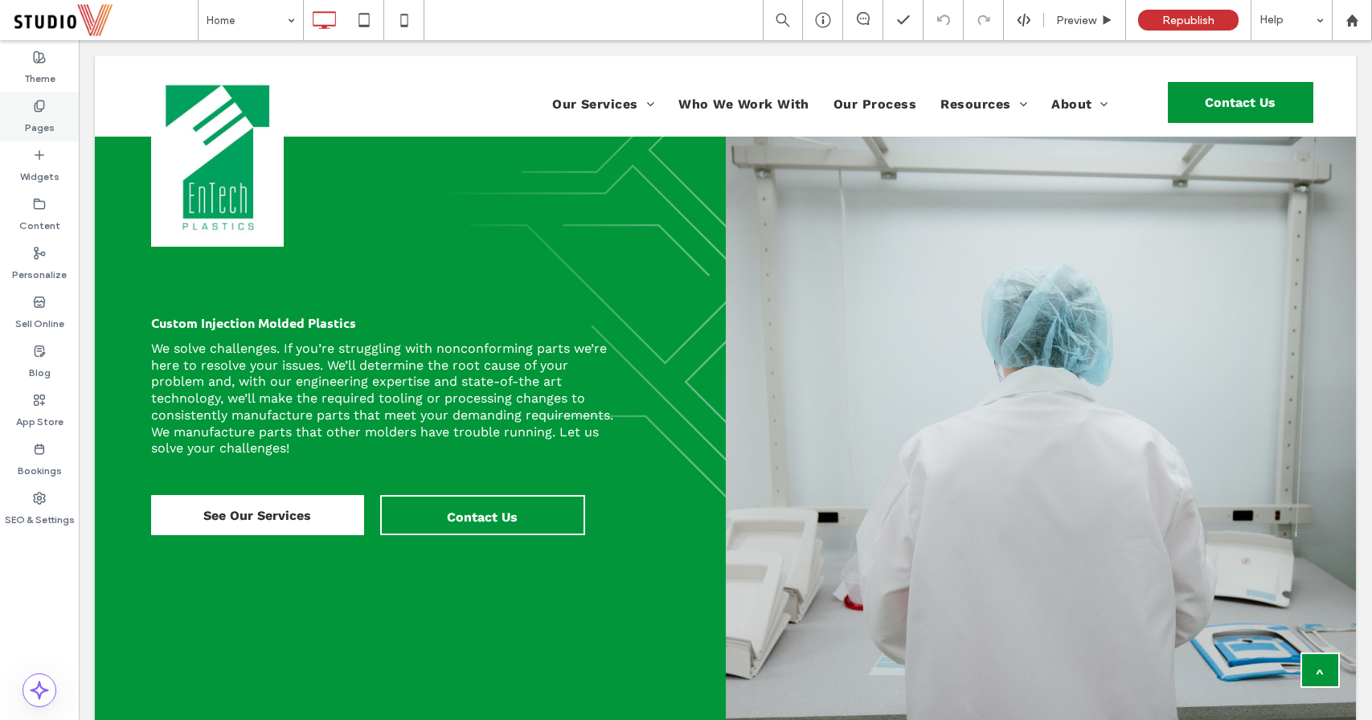
click at [57, 111] on div "Pages" at bounding box center [39, 116] width 79 height 49
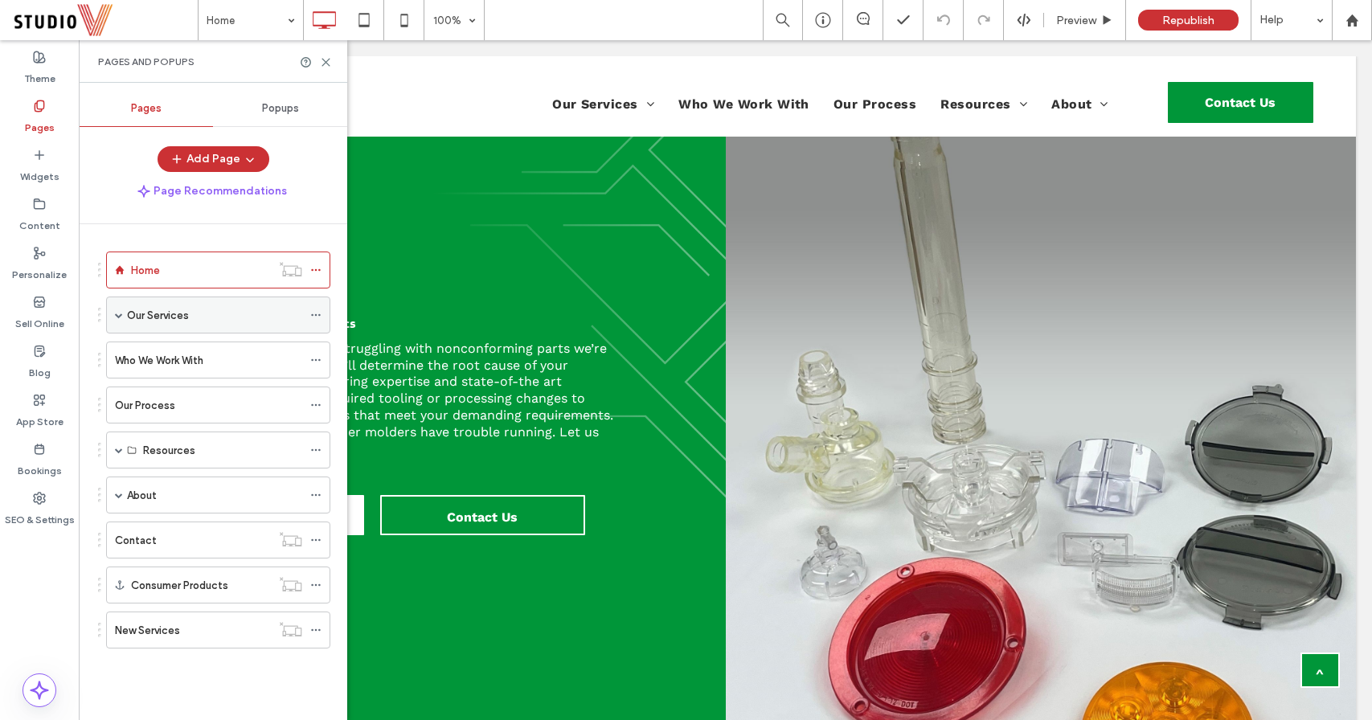
click at [214, 317] on div "Our Services" at bounding box center [214, 315] width 175 height 17
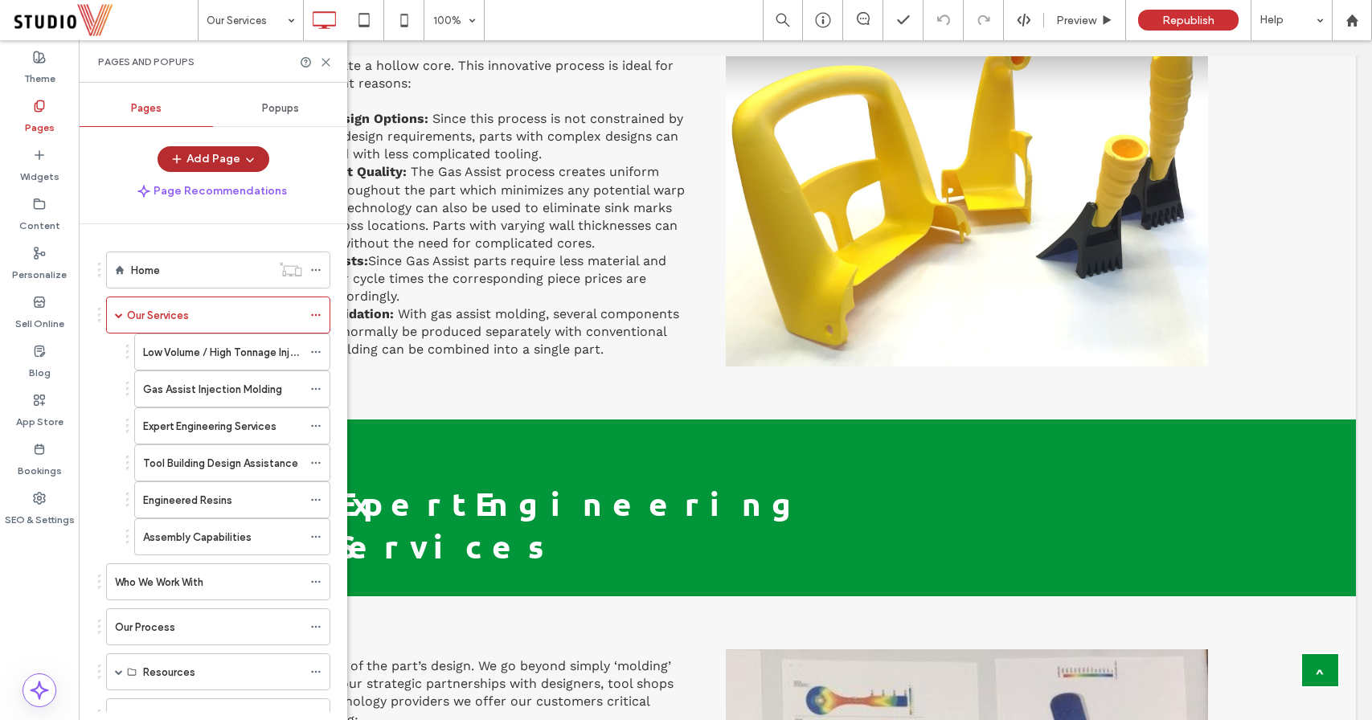
click at [245, 162] on icon "button" at bounding box center [249, 159] width 13 height 13
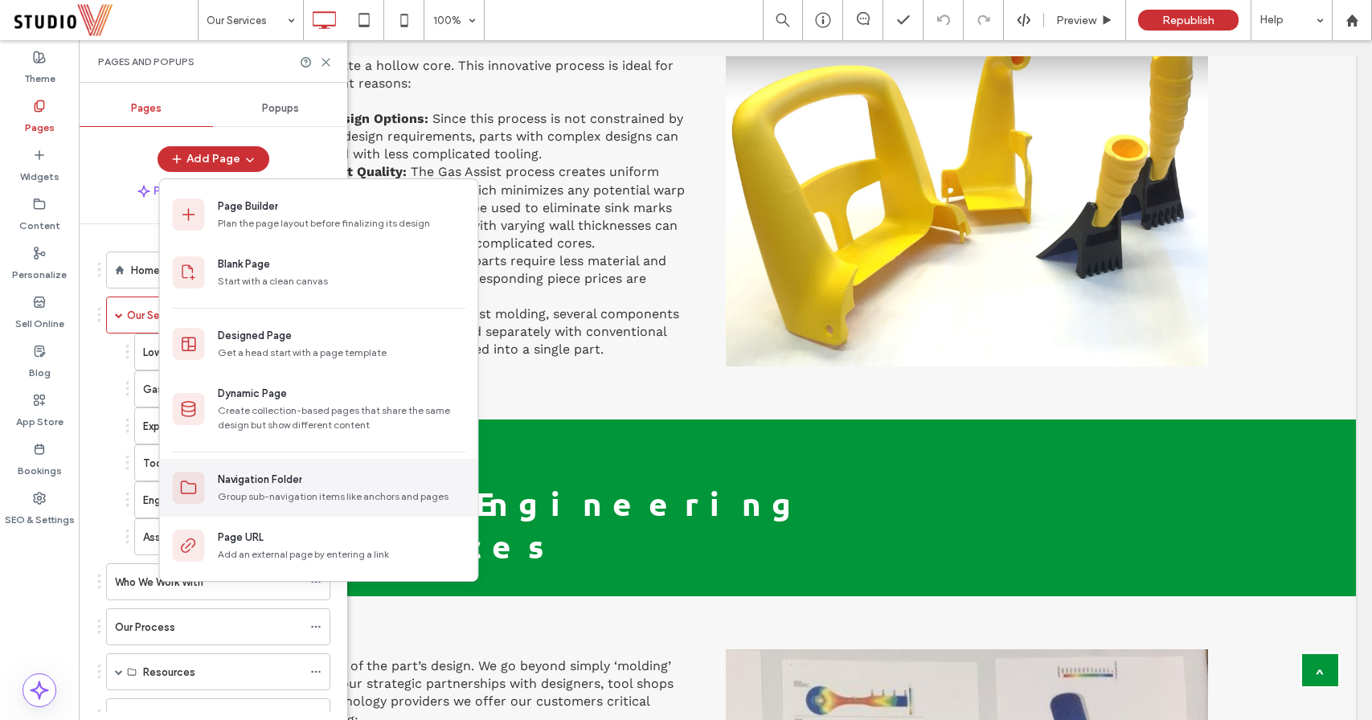
click at [249, 473] on div "Navigation Folder" at bounding box center [260, 480] width 84 height 16
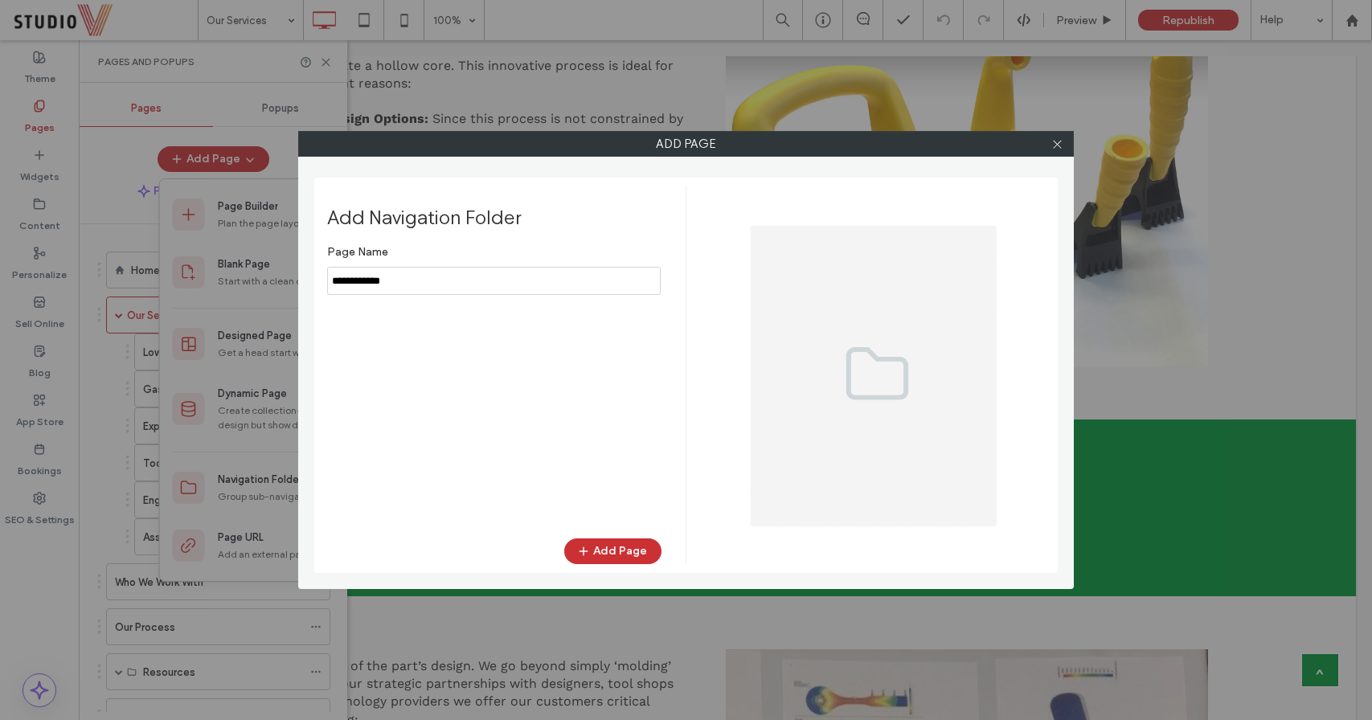
type input "**********"
click at [600, 542] on button "Add Page" at bounding box center [612, 551] width 97 height 26
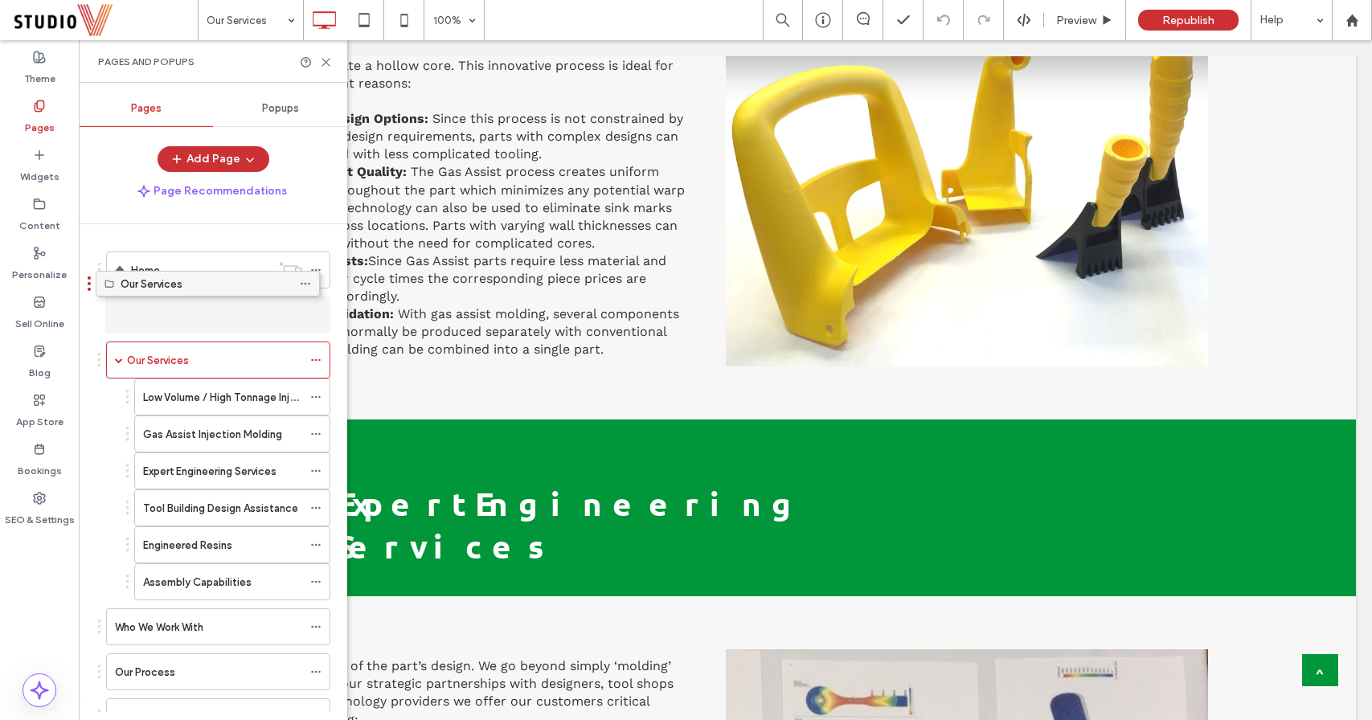
drag, startPoint x: 174, startPoint y: 659, endPoint x: 163, endPoint y: 295, distance: 364.1
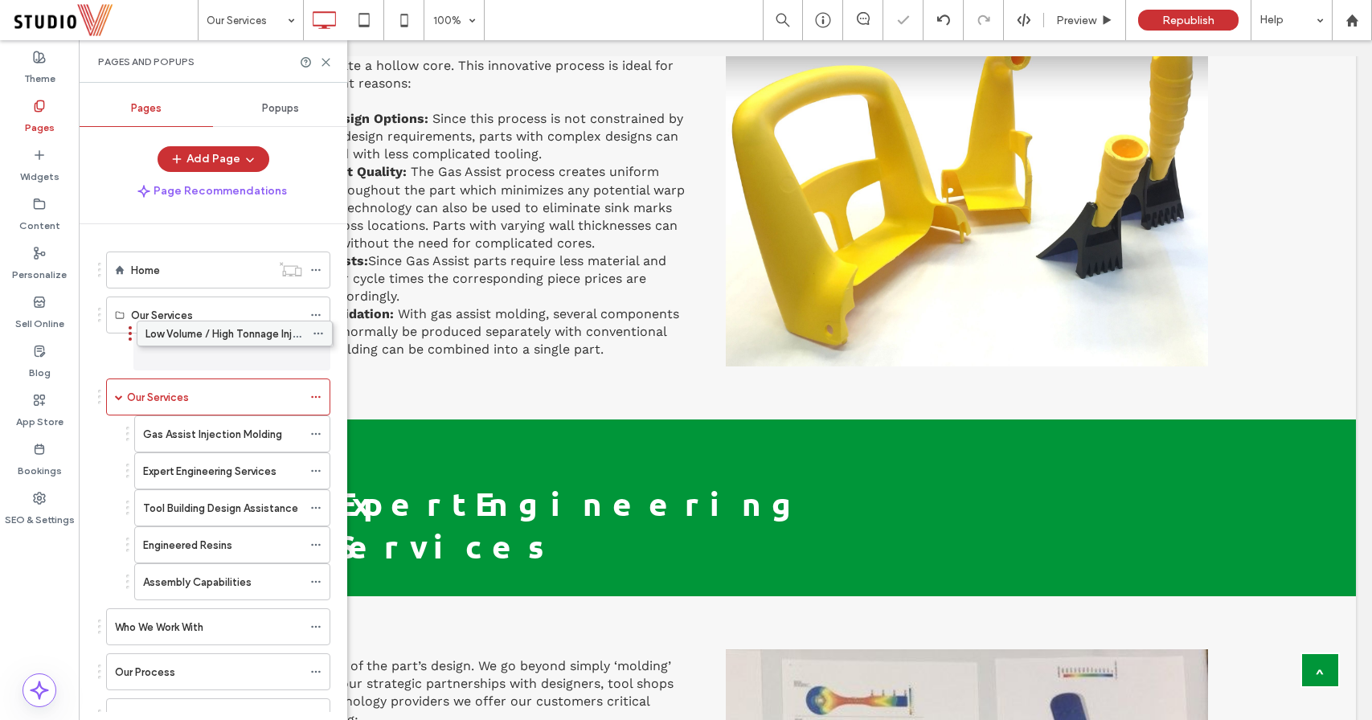
drag, startPoint x: 170, startPoint y: 399, endPoint x: 172, endPoint y: 332, distance: 66.7
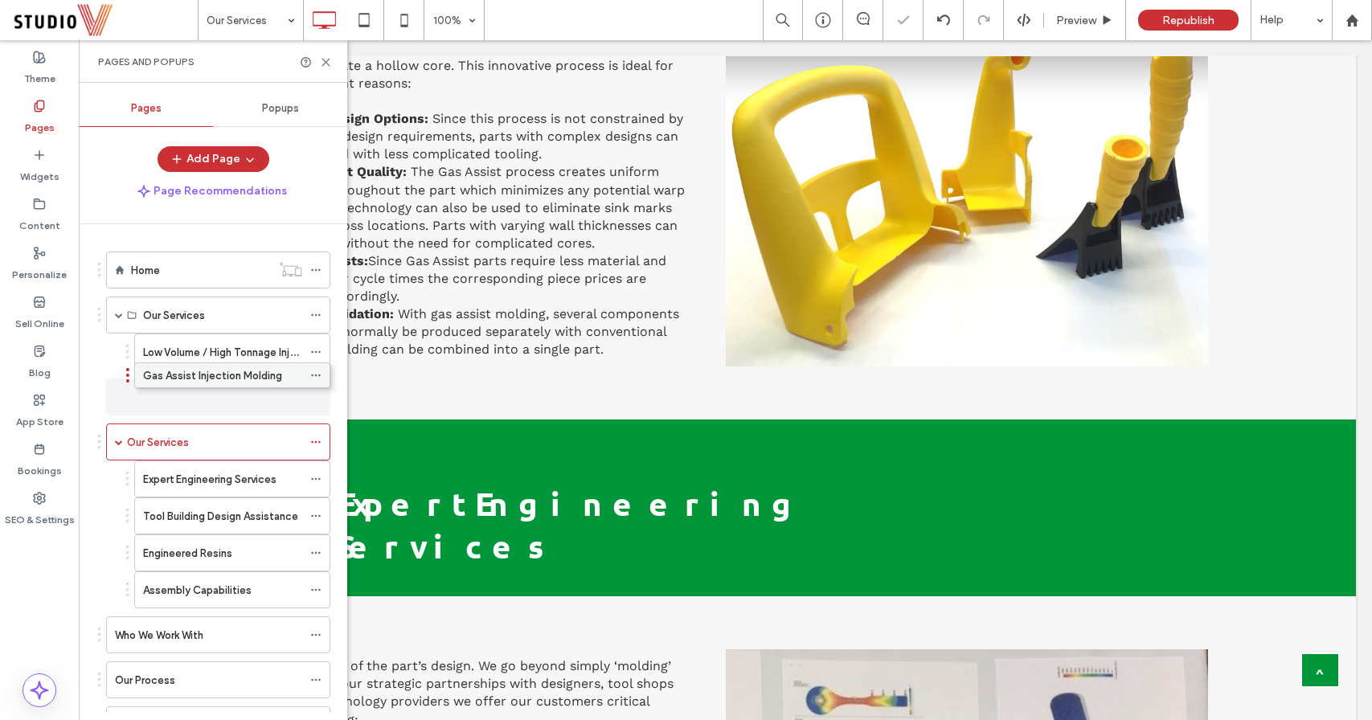
drag, startPoint x: 174, startPoint y: 437, endPoint x: 174, endPoint y: 375, distance: 61.9
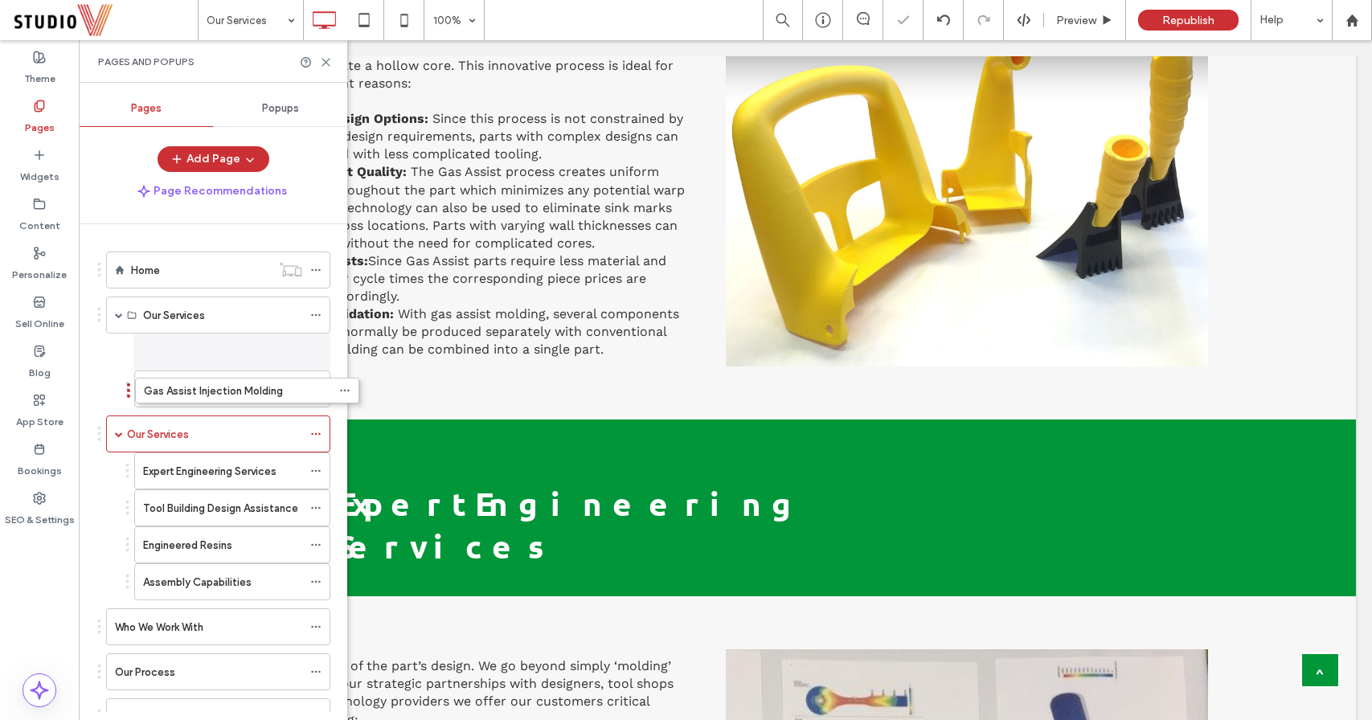
drag, startPoint x: 143, startPoint y: 405, endPoint x: 174, endPoint y: 404, distance: 31.3
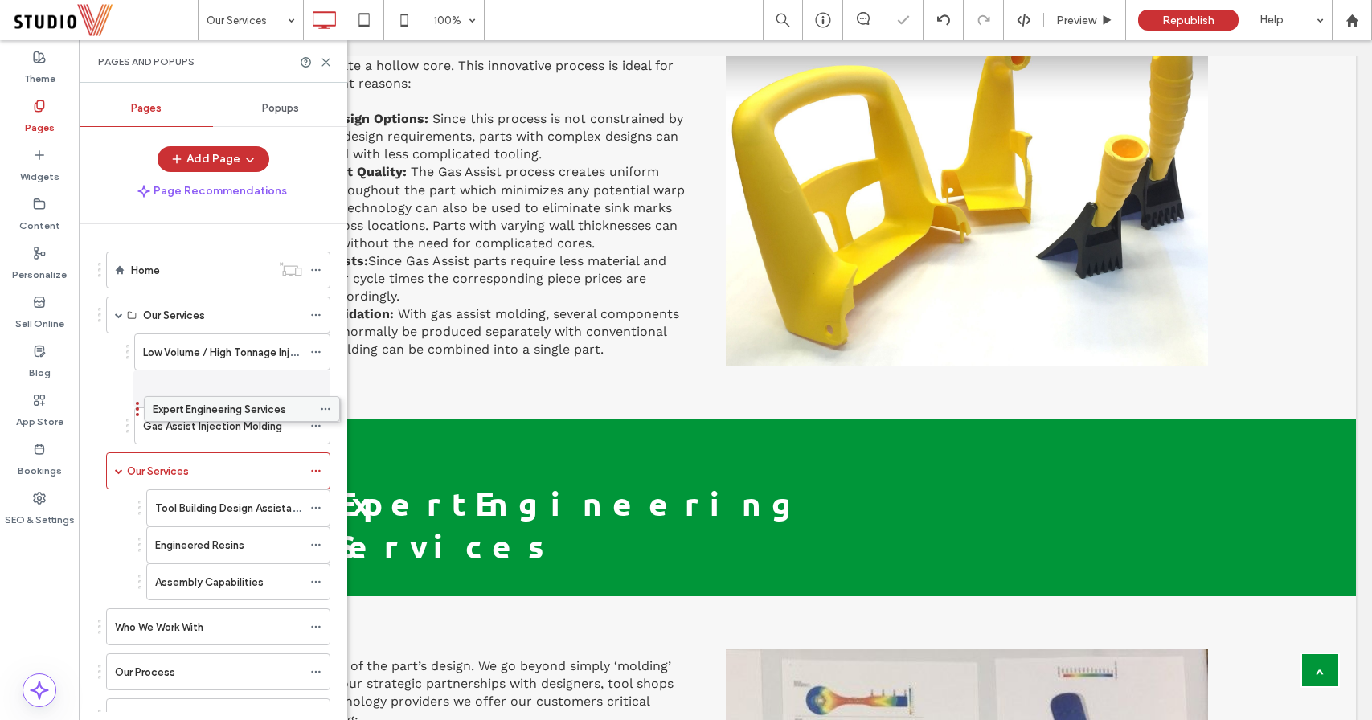
drag, startPoint x: 173, startPoint y: 472, endPoint x: 182, endPoint y: 408, distance: 65.0
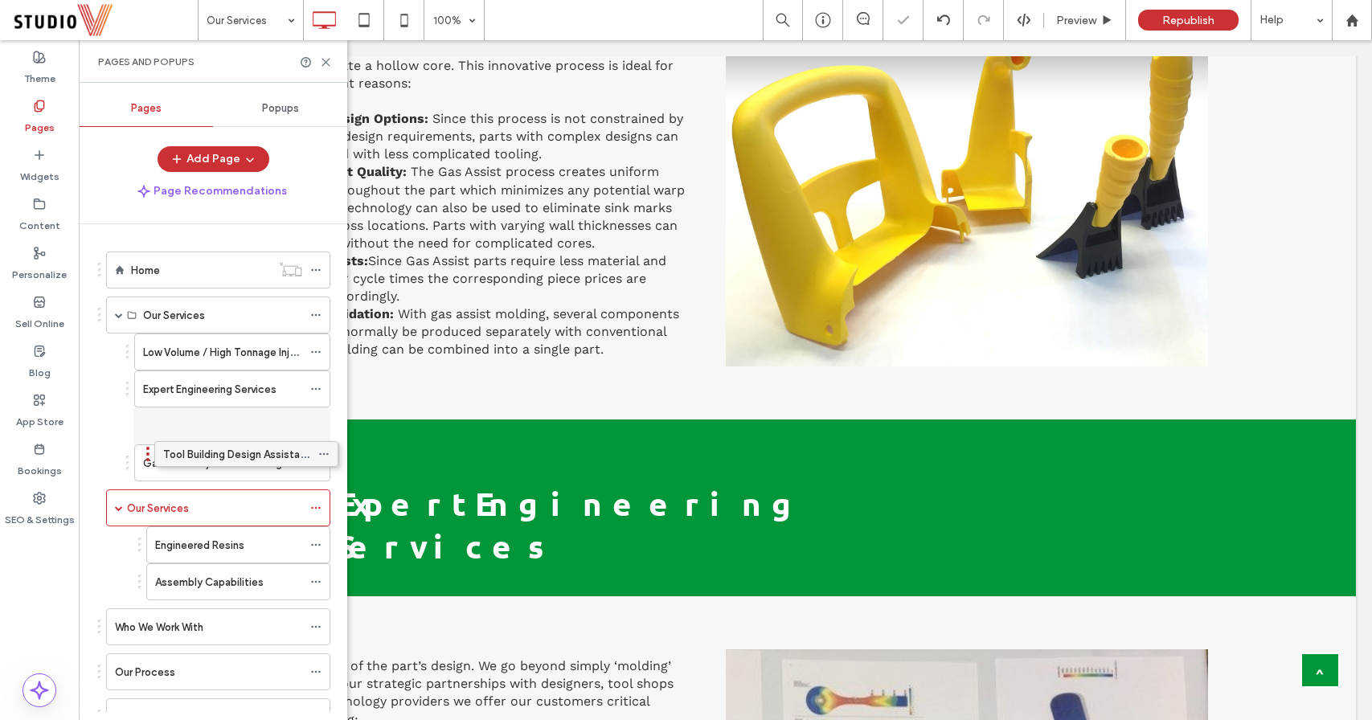
drag, startPoint x: 176, startPoint y: 497, endPoint x: 184, endPoint y: 437, distance: 60.8
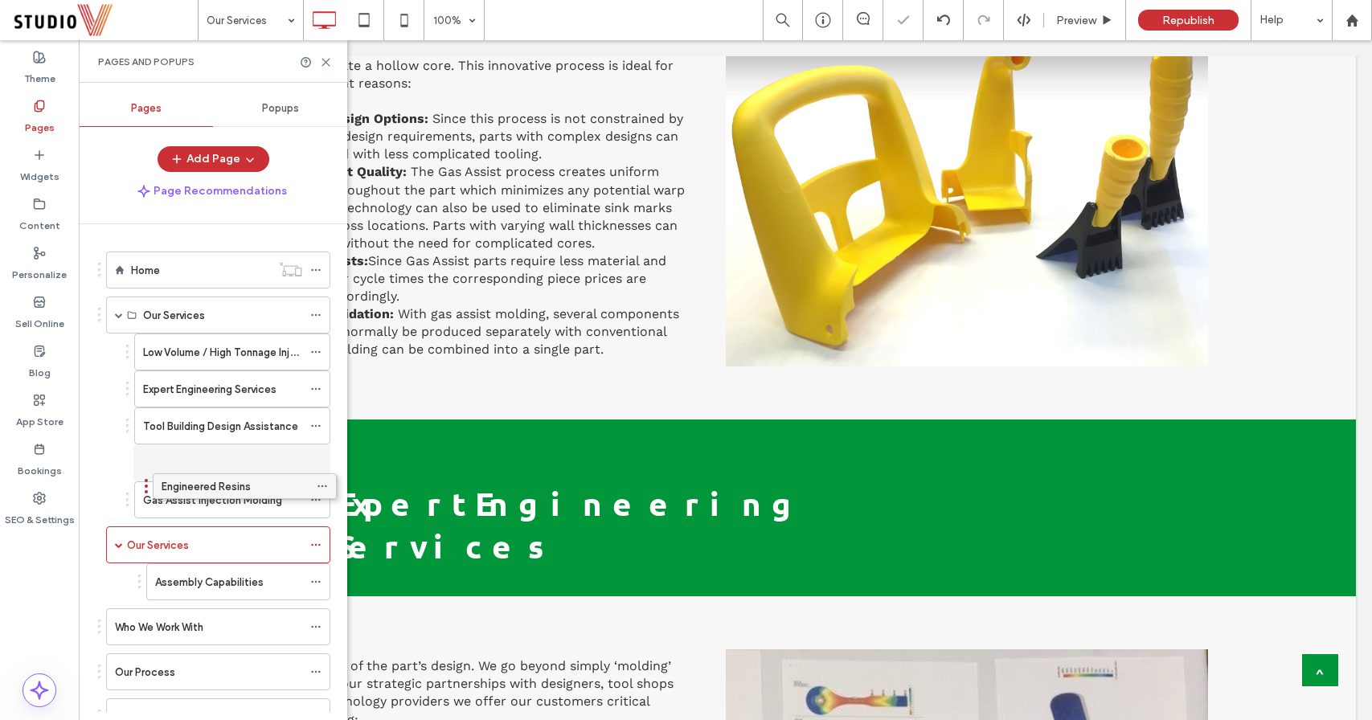
drag, startPoint x: 184, startPoint y: 540, endPoint x: 191, endPoint y: 470, distance: 70.3
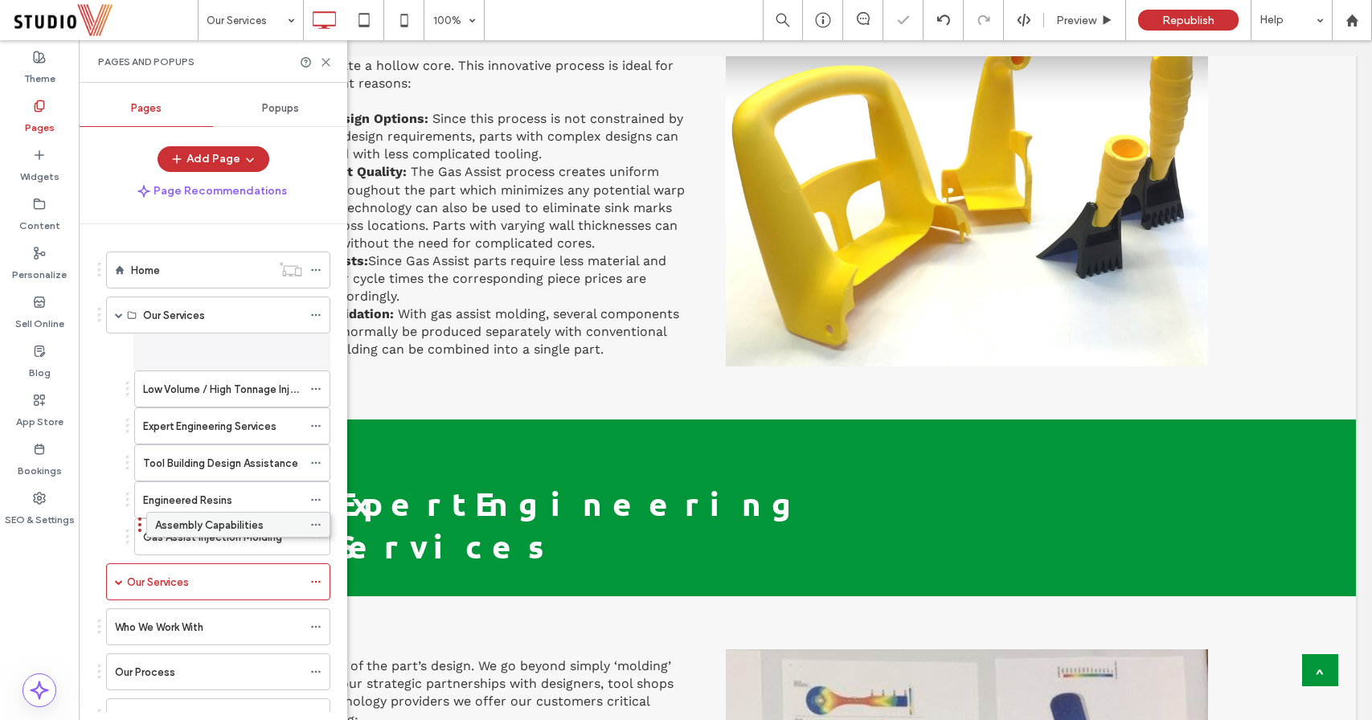
drag, startPoint x: 182, startPoint y: 585, endPoint x: 182, endPoint y: 521, distance: 63.5
drag, startPoint x: 174, startPoint y: 532, endPoint x: 182, endPoint y: 376, distance: 156.0
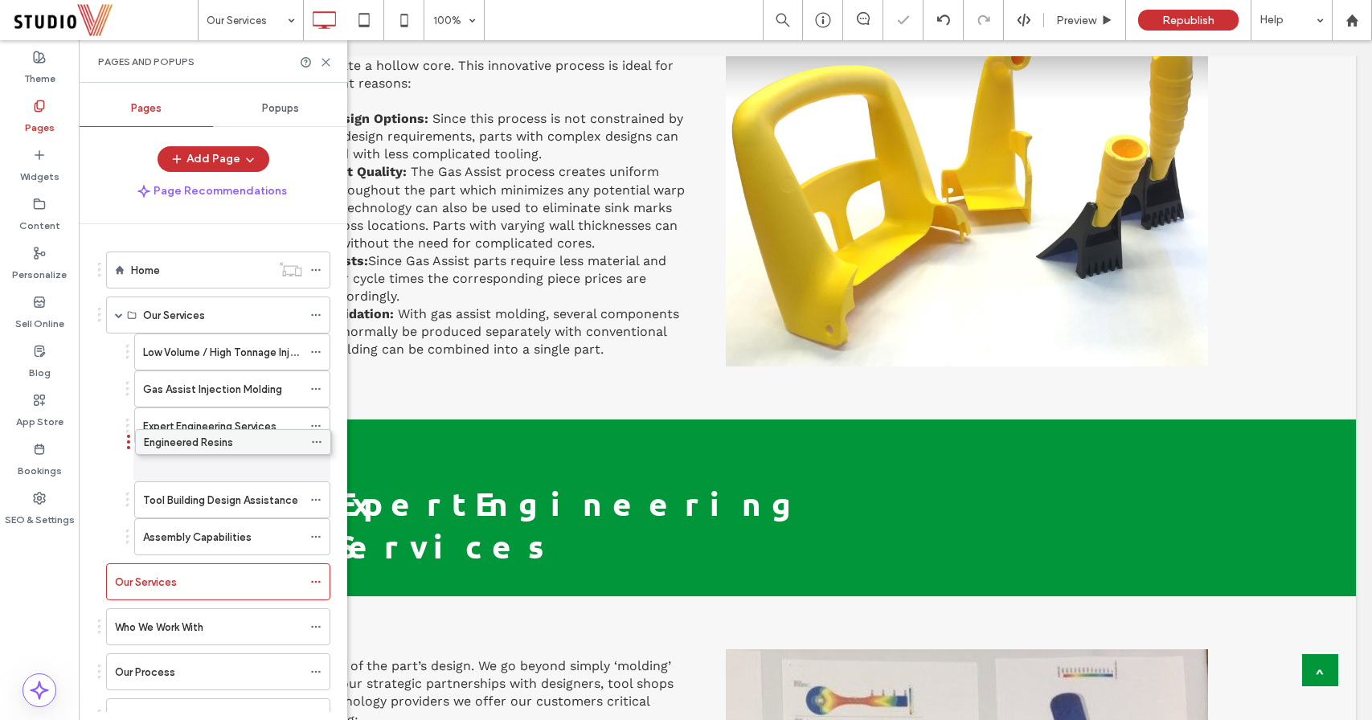
drag, startPoint x: 189, startPoint y: 512, endPoint x: 190, endPoint y: 452, distance: 60.3
drag, startPoint x: 187, startPoint y: 423, endPoint x: 194, endPoint y: 462, distance: 39.1
drag, startPoint x: 170, startPoint y: 469, endPoint x: 173, endPoint y: 412, distance: 57.1
drag, startPoint x: 177, startPoint y: 499, endPoint x: 182, endPoint y: 448, distance: 51.6
click at [323, 61] on icon at bounding box center [326, 62] width 12 height 12
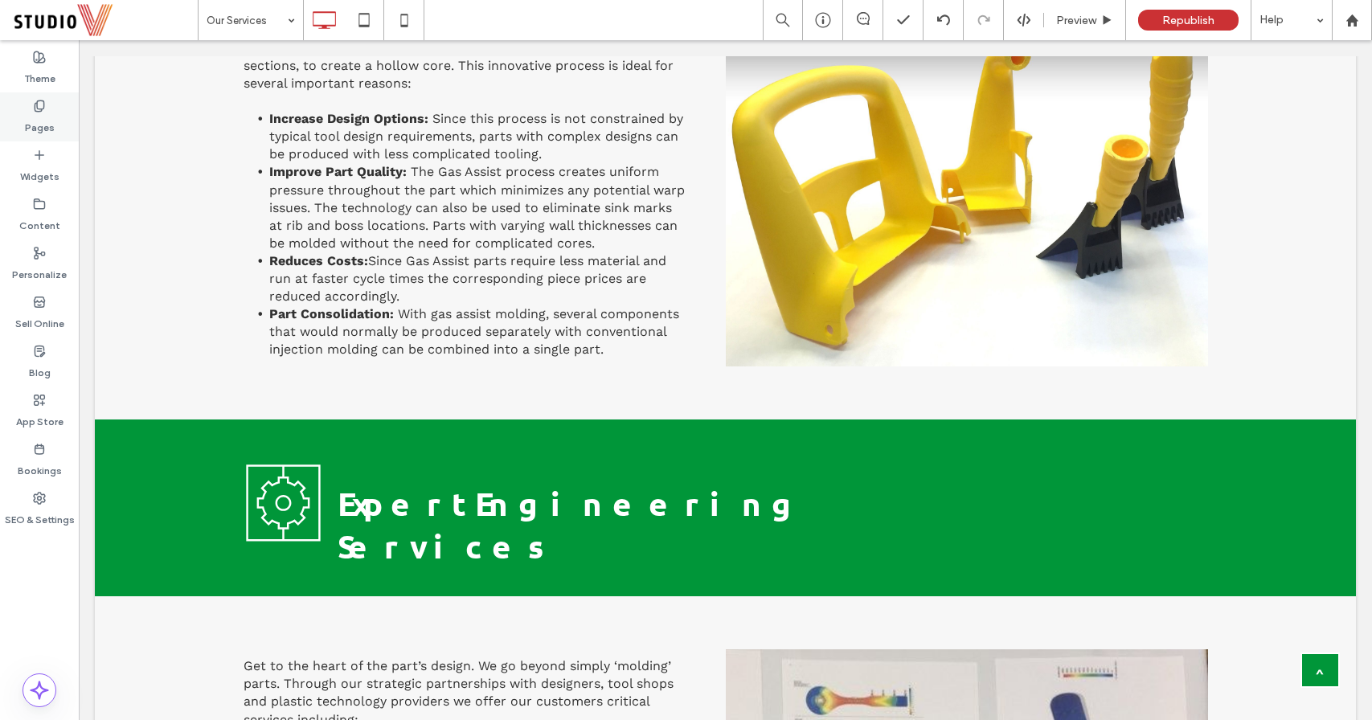
click at [19, 126] on div "Pages" at bounding box center [39, 116] width 79 height 49
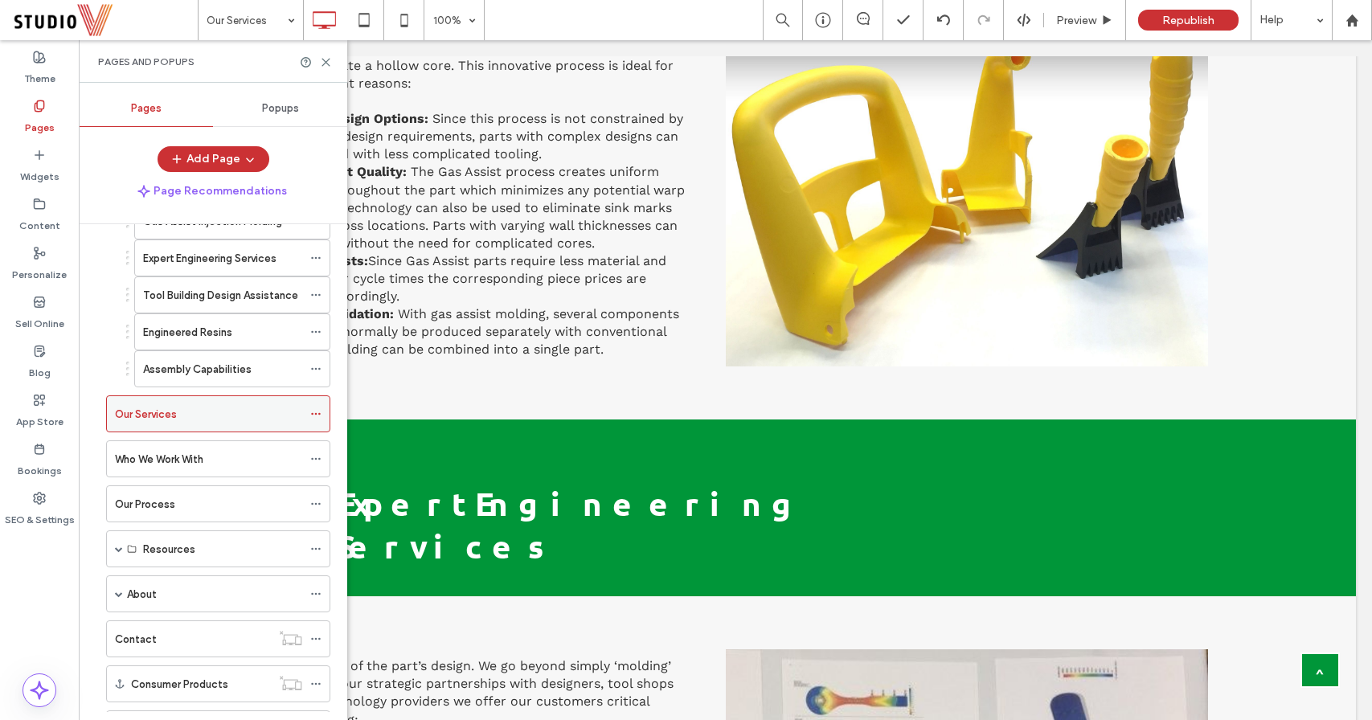
scroll to position [170, 0]
click at [312, 413] on icon at bounding box center [315, 412] width 11 height 11
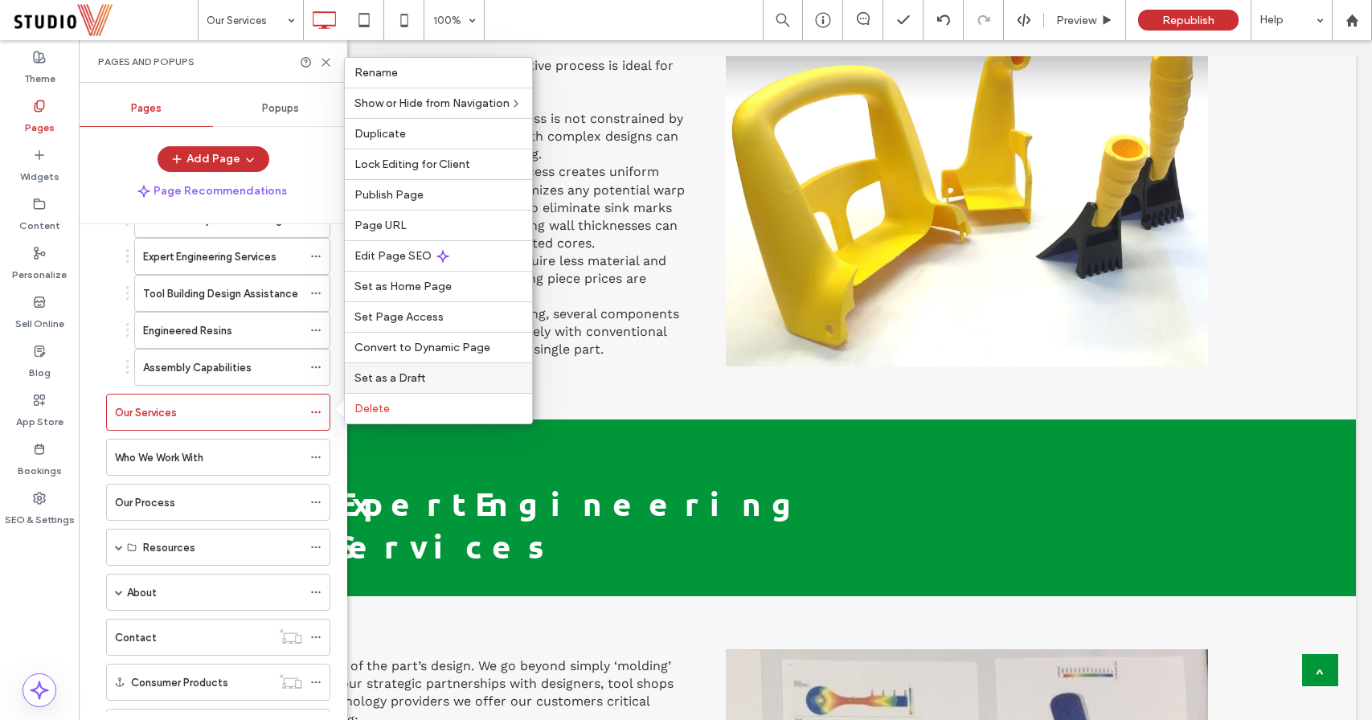
click at [411, 368] on div "Set as a Draft" at bounding box center [438, 377] width 187 height 31
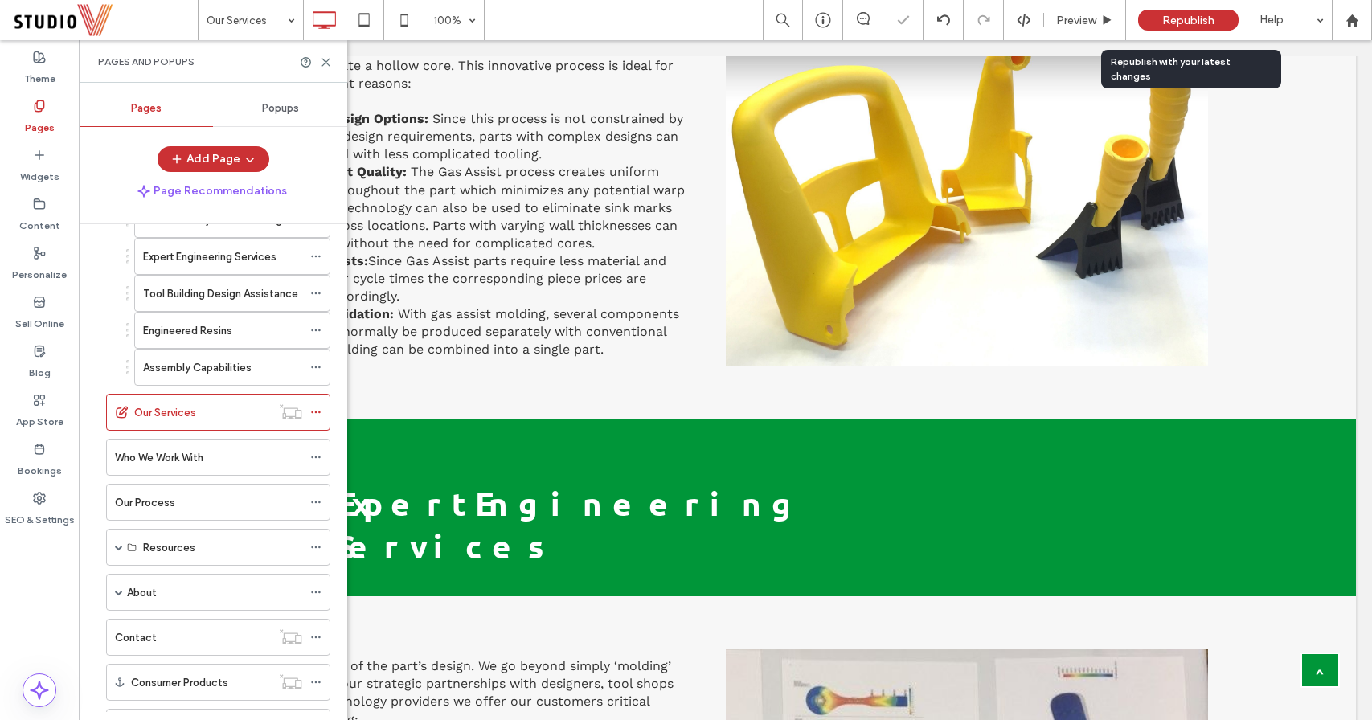
click at [1161, 18] on div "Republish" at bounding box center [1188, 20] width 100 height 21
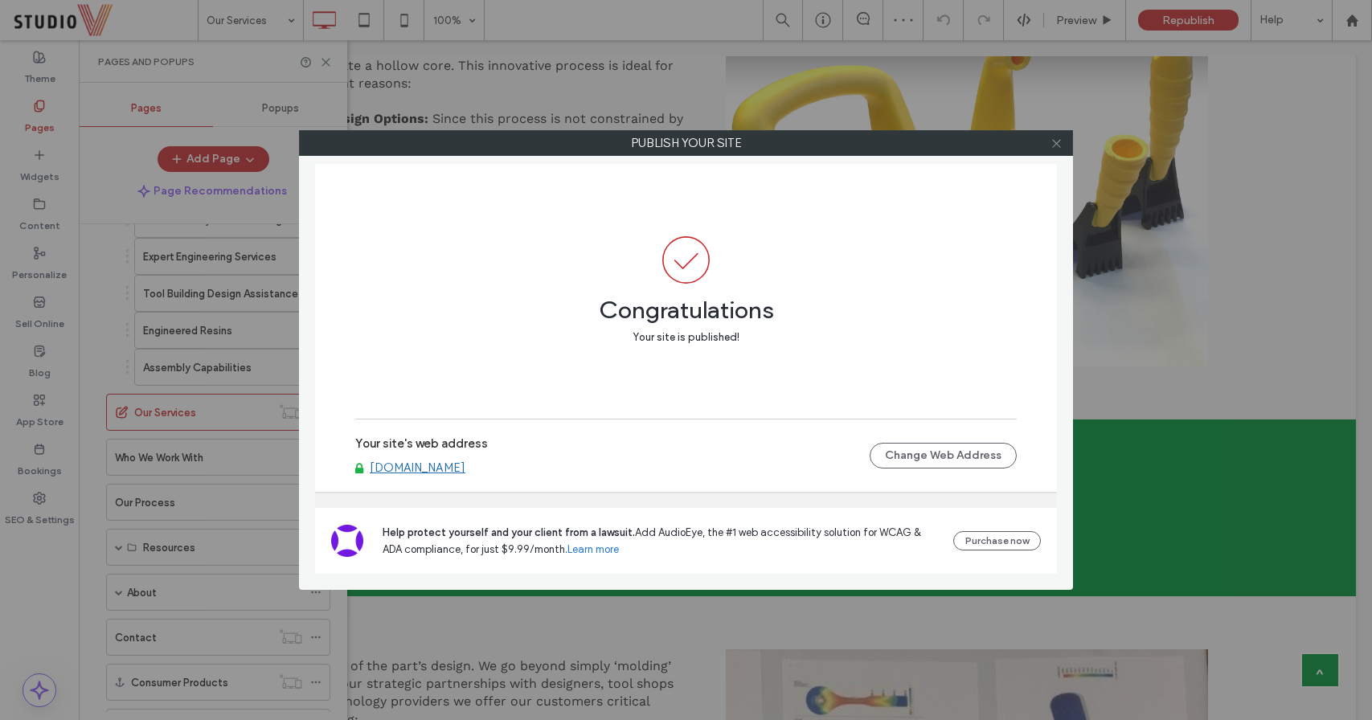
click at [1054, 146] on icon at bounding box center [1056, 143] width 12 height 12
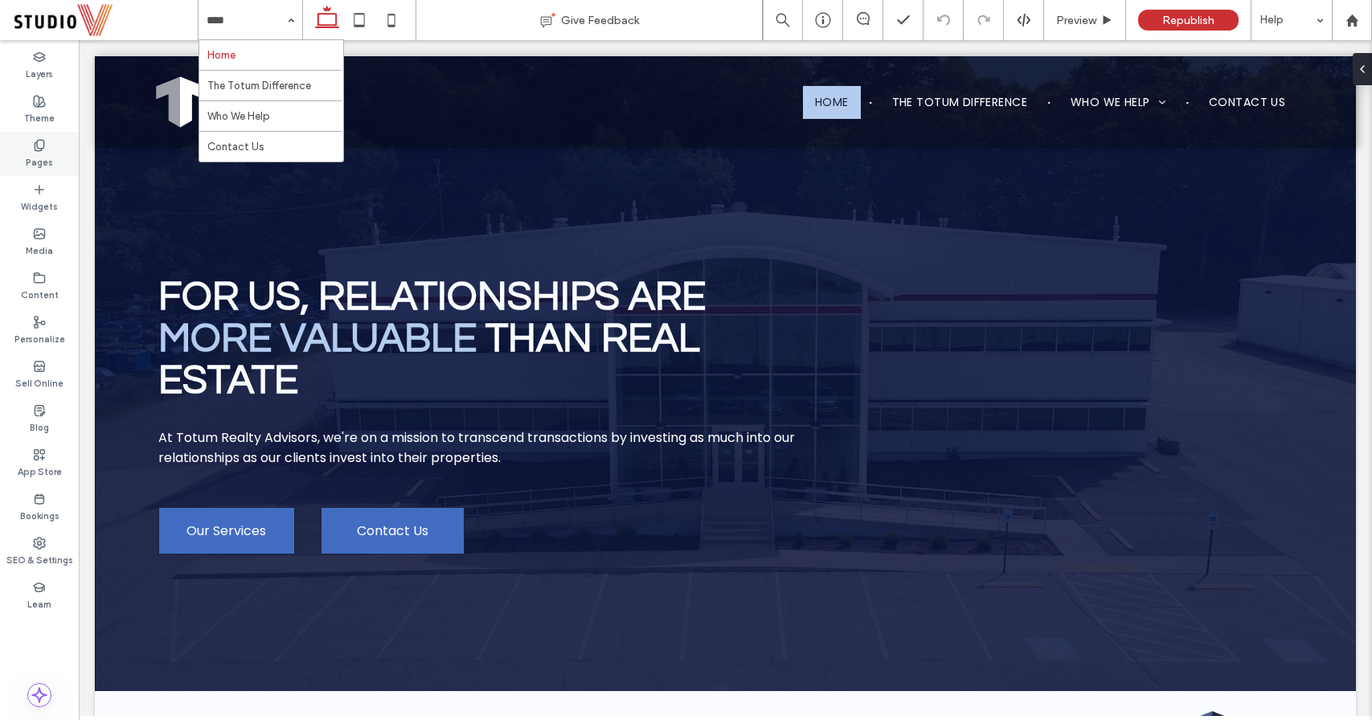
click at [46, 155] on label "Pages" at bounding box center [39, 161] width 27 height 18
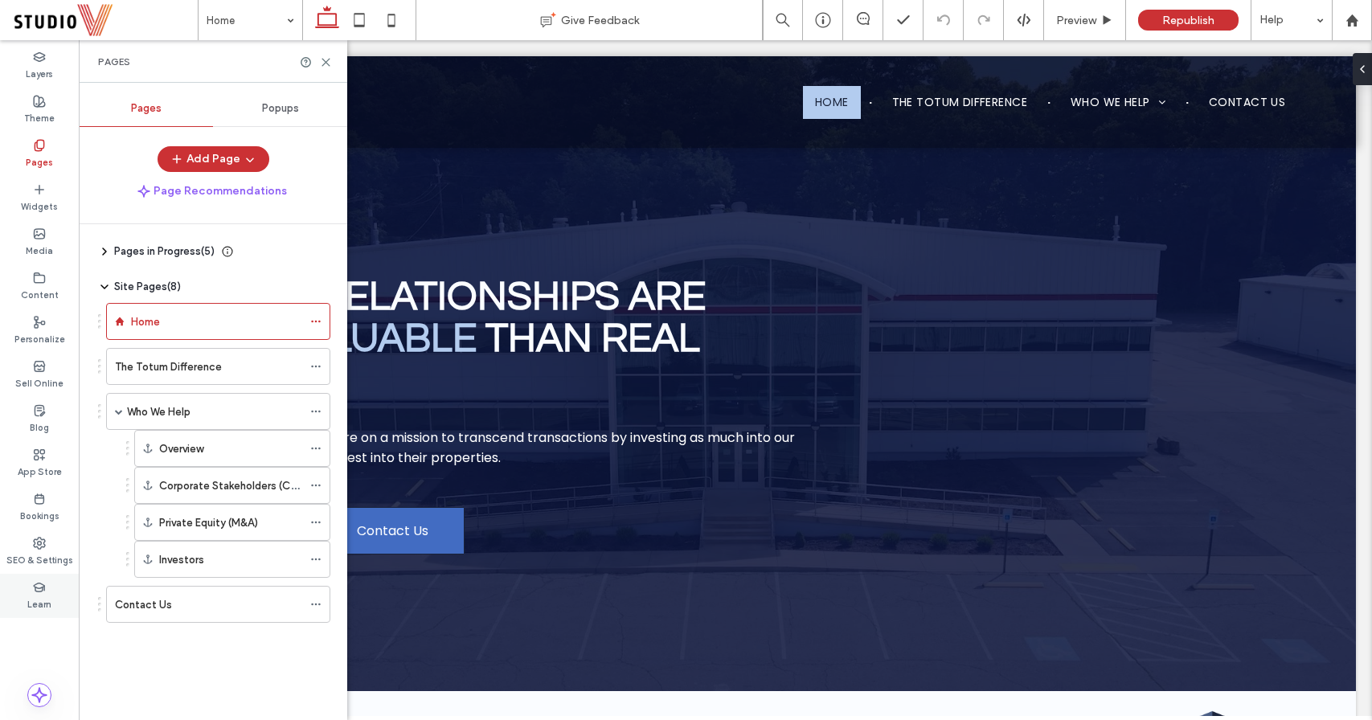
click at [40, 592] on icon at bounding box center [39, 587] width 13 height 13
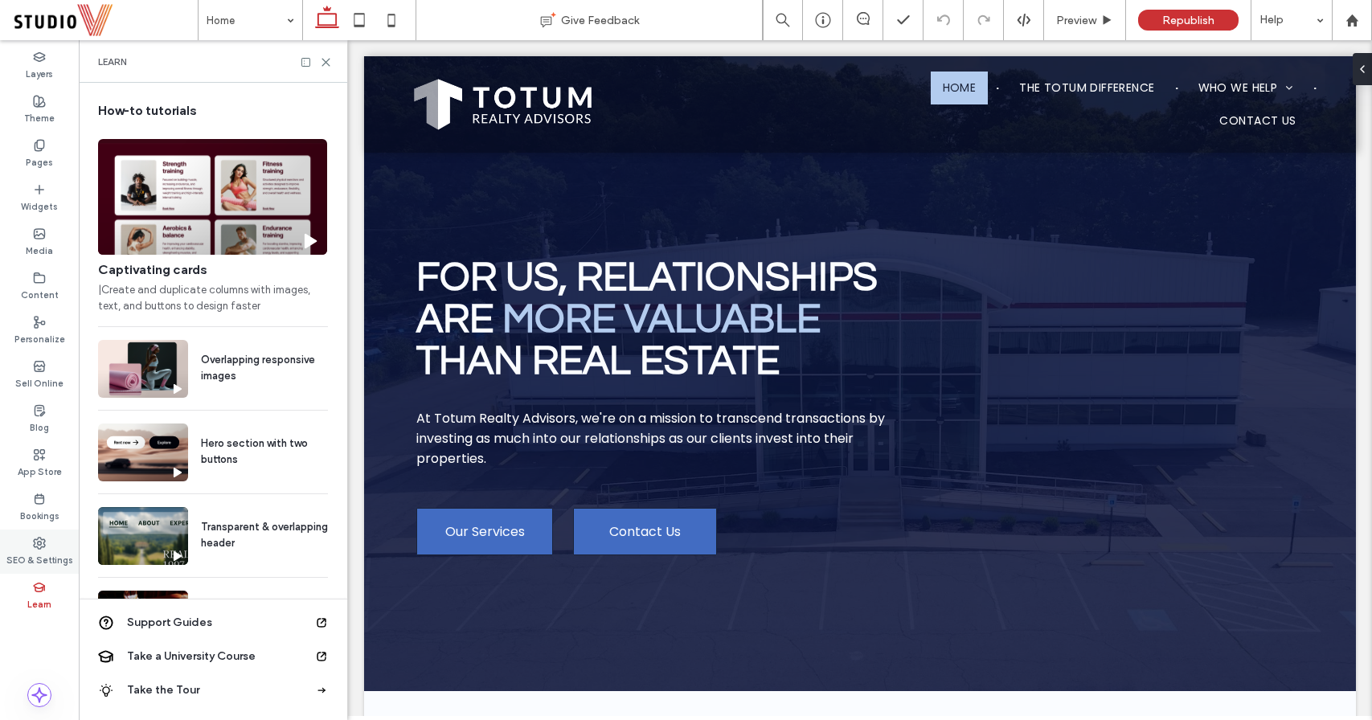
click at [39, 539] on icon at bounding box center [39, 543] width 13 height 13
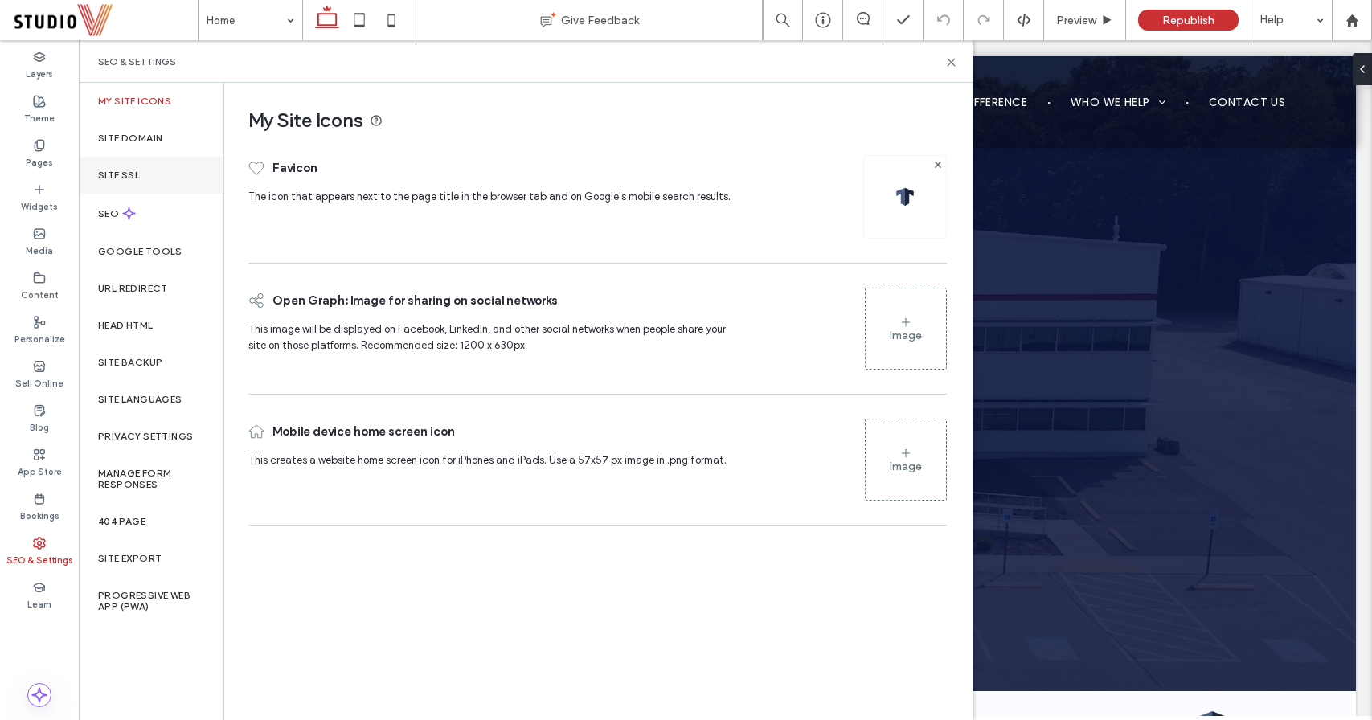
click at [138, 178] on label "Site SSL" at bounding box center [119, 175] width 42 height 11
